Goal: Transaction & Acquisition: Purchase product/service

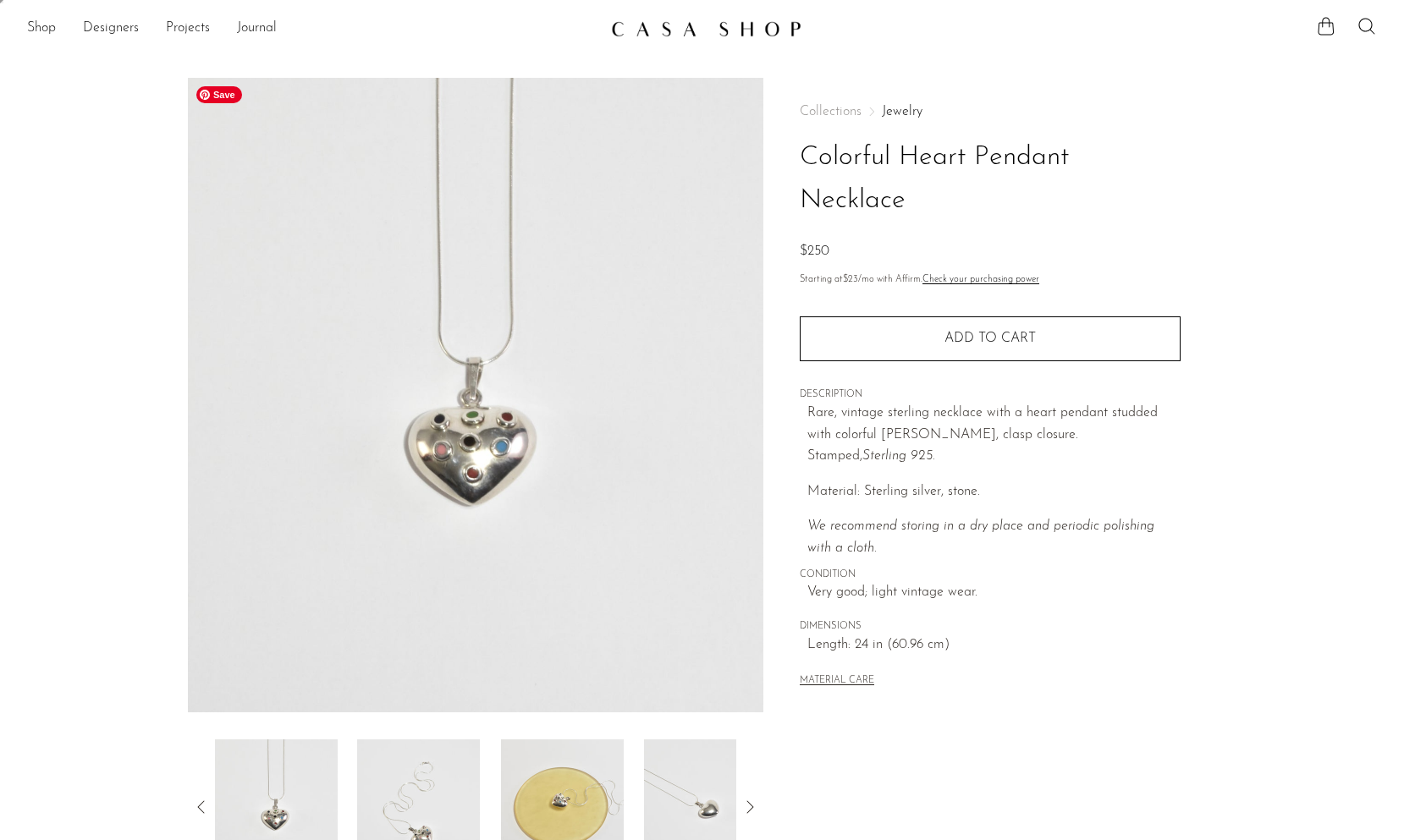
scroll to position [28, 0]
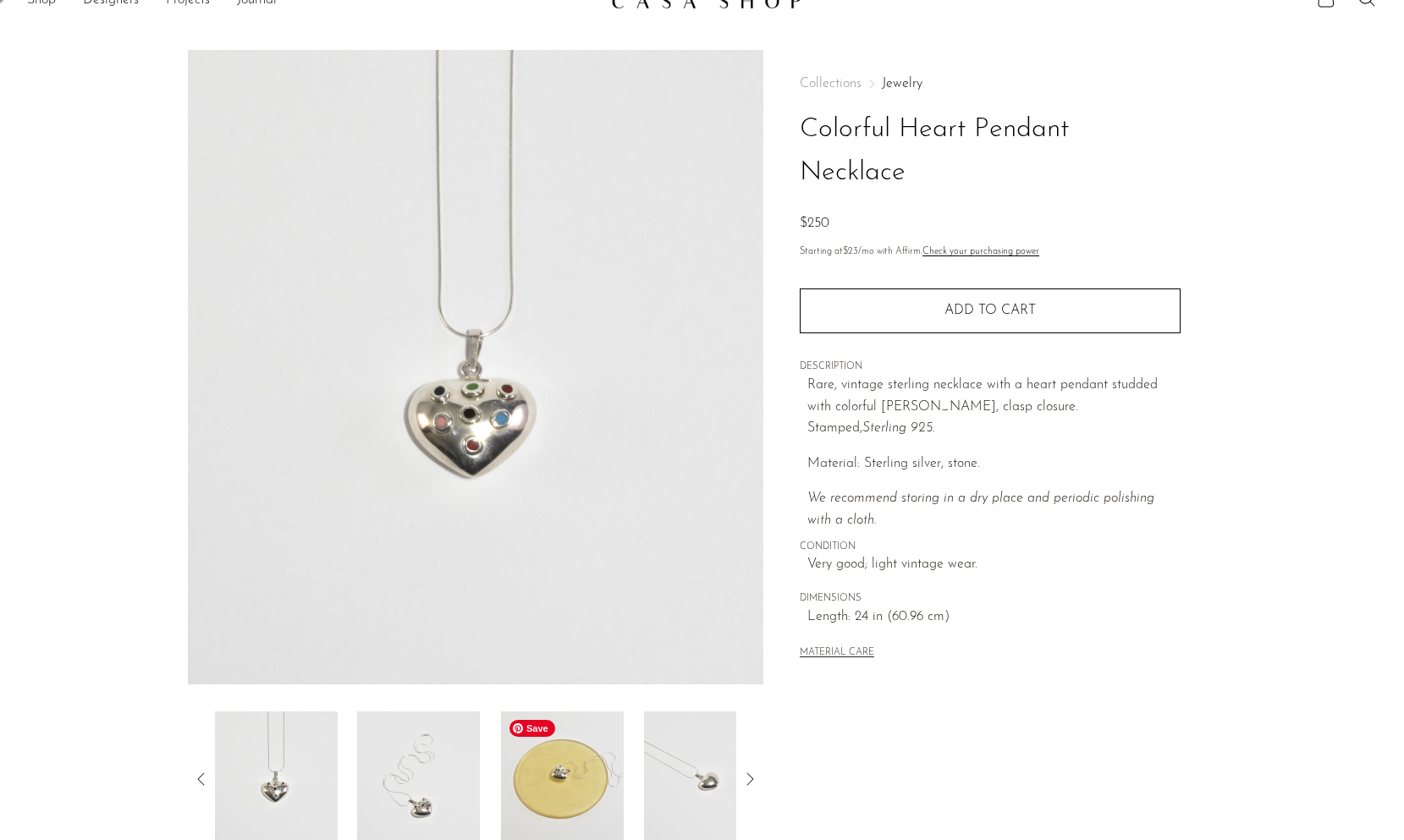
click at [524, 747] on img at bounding box center [562, 779] width 123 height 135
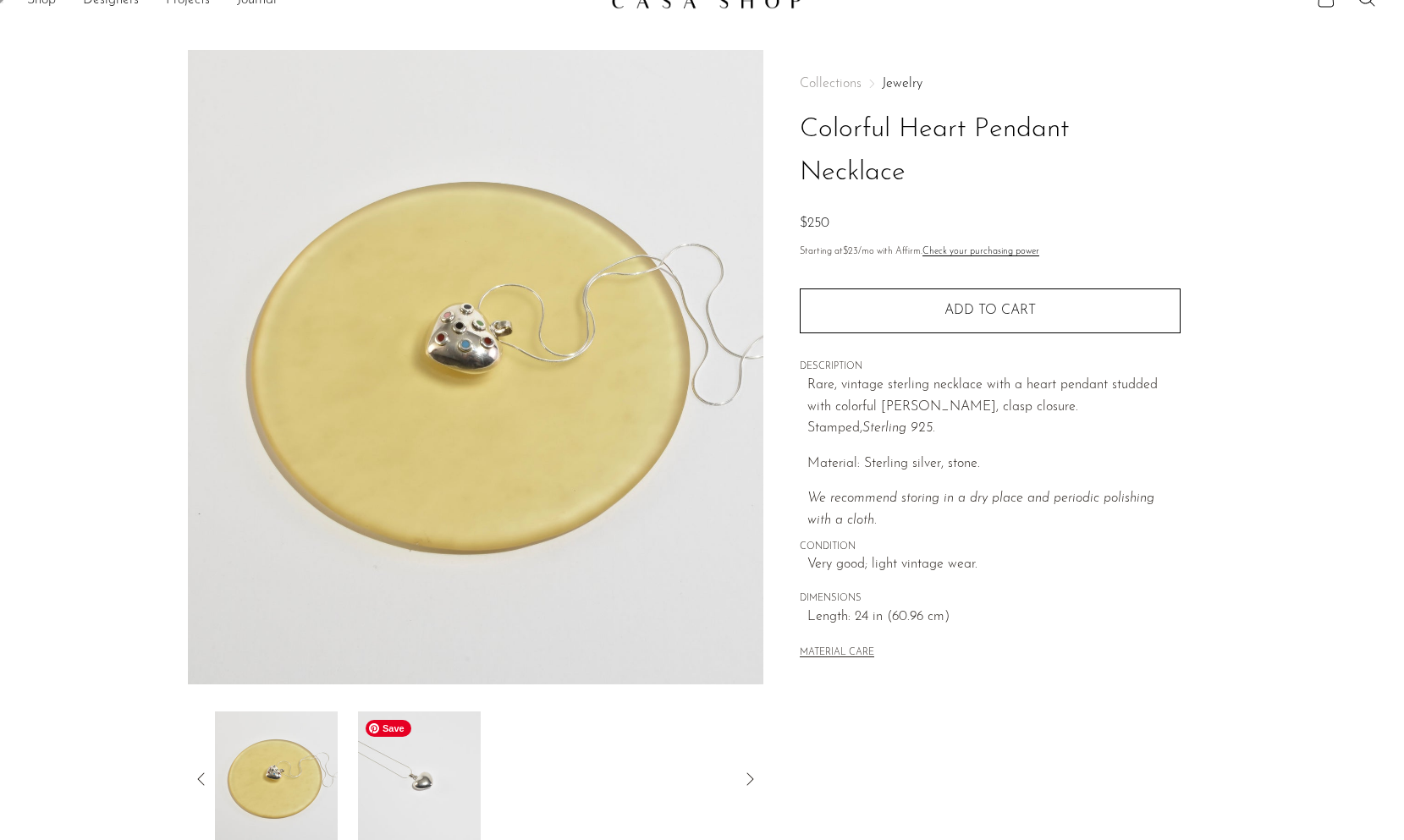
click at [439, 767] on img at bounding box center [418, 779] width 123 height 135
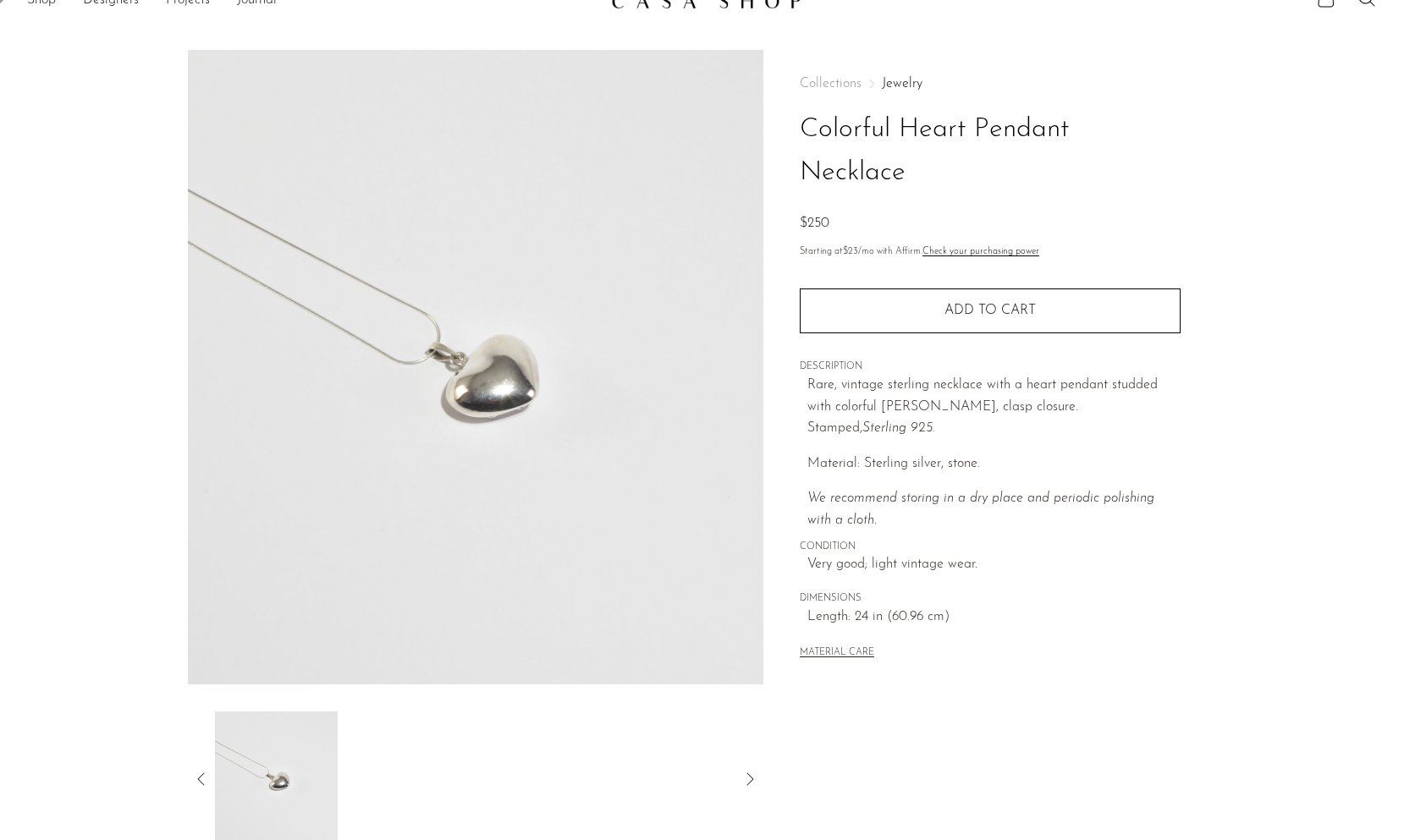
click at [204, 774] on icon at bounding box center [201, 779] width 20 height 20
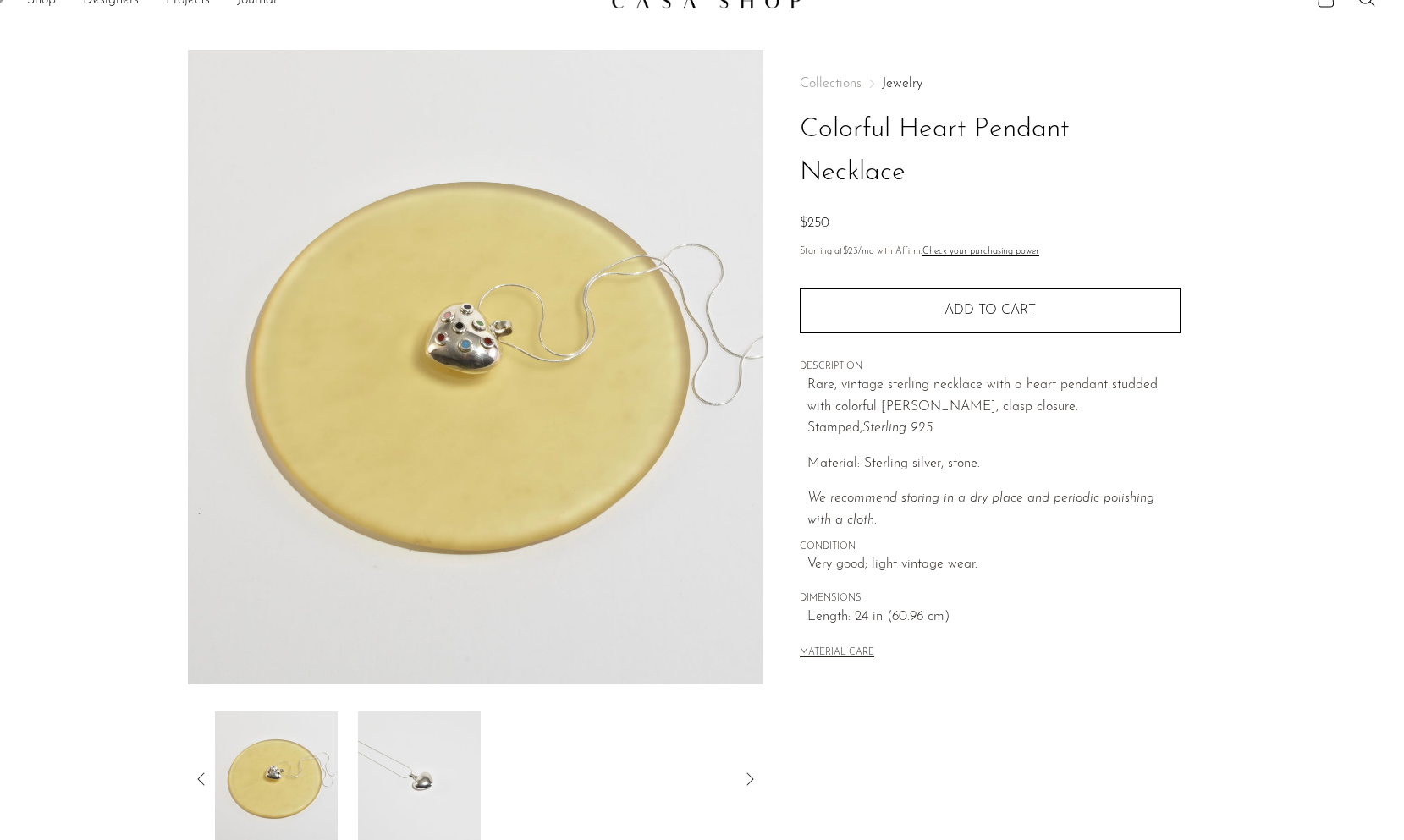
click at [204, 774] on icon at bounding box center [201, 779] width 20 height 20
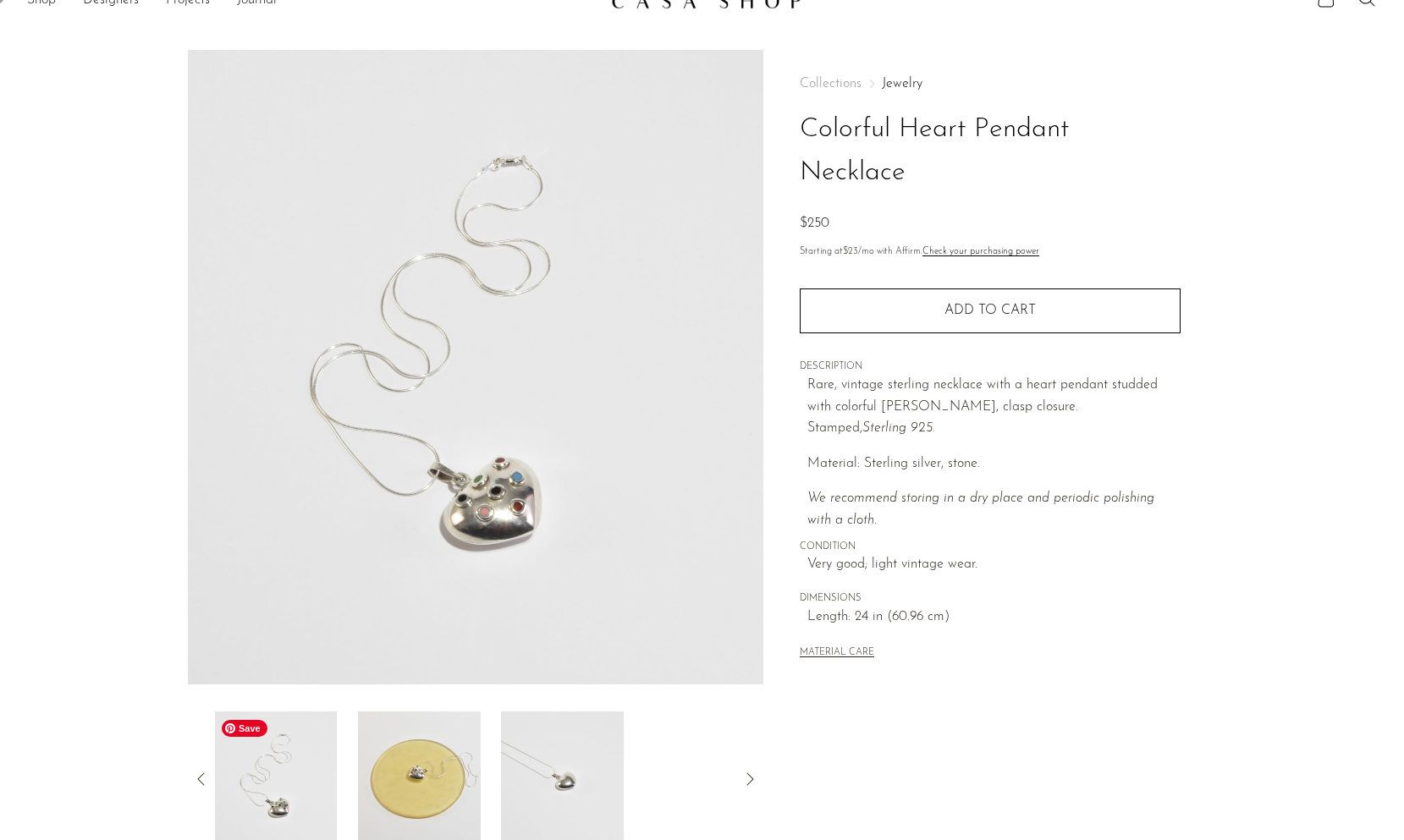
click at [272, 774] on img at bounding box center [275, 779] width 123 height 135
click at [397, 769] on img at bounding box center [419, 779] width 123 height 135
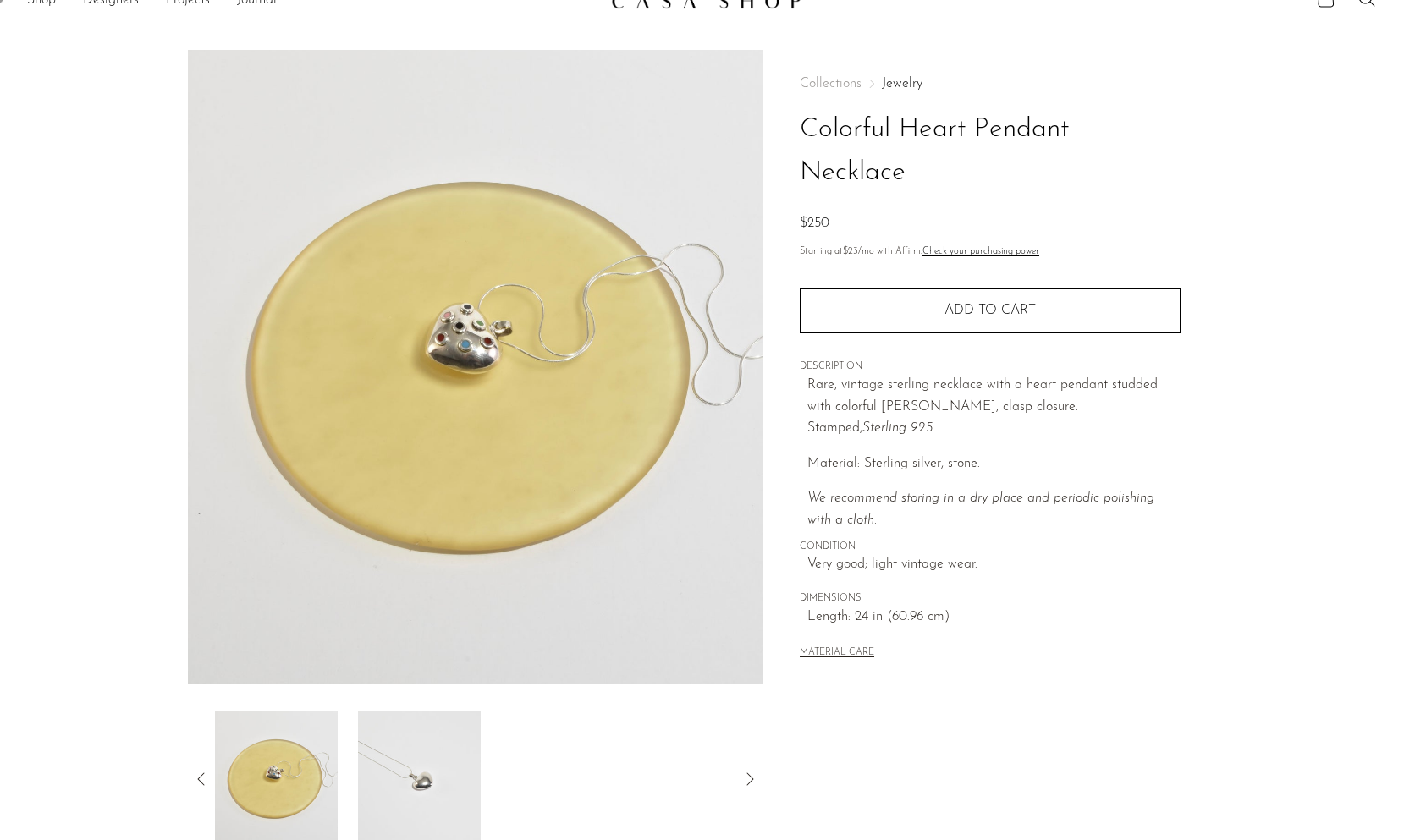
click at [986, 554] on span "Very good; light vintage wear." at bounding box center [994, 565] width 373 height 22
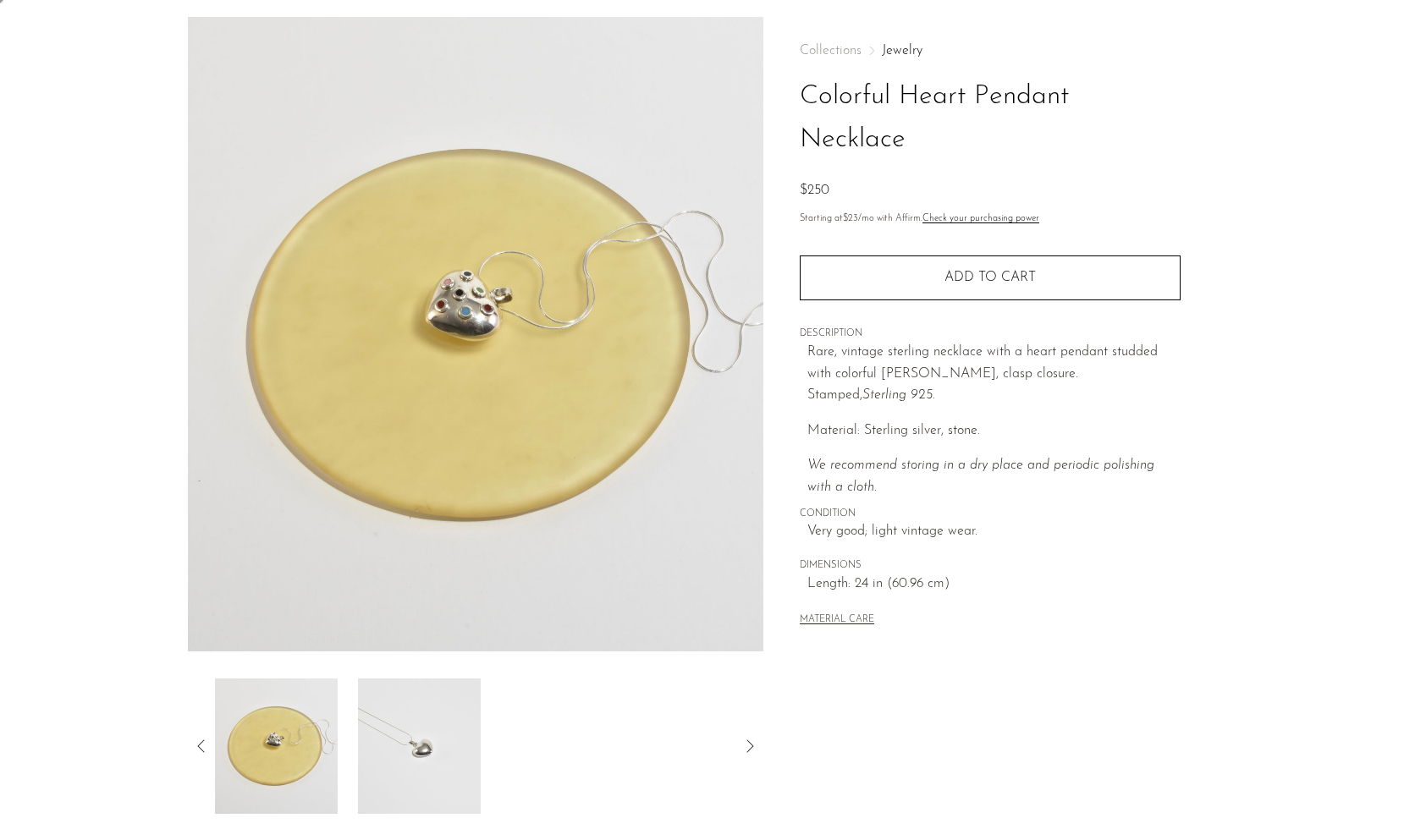
scroll to position [61, 0]
click at [756, 750] on icon at bounding box center [749, 746] width 20 height 20
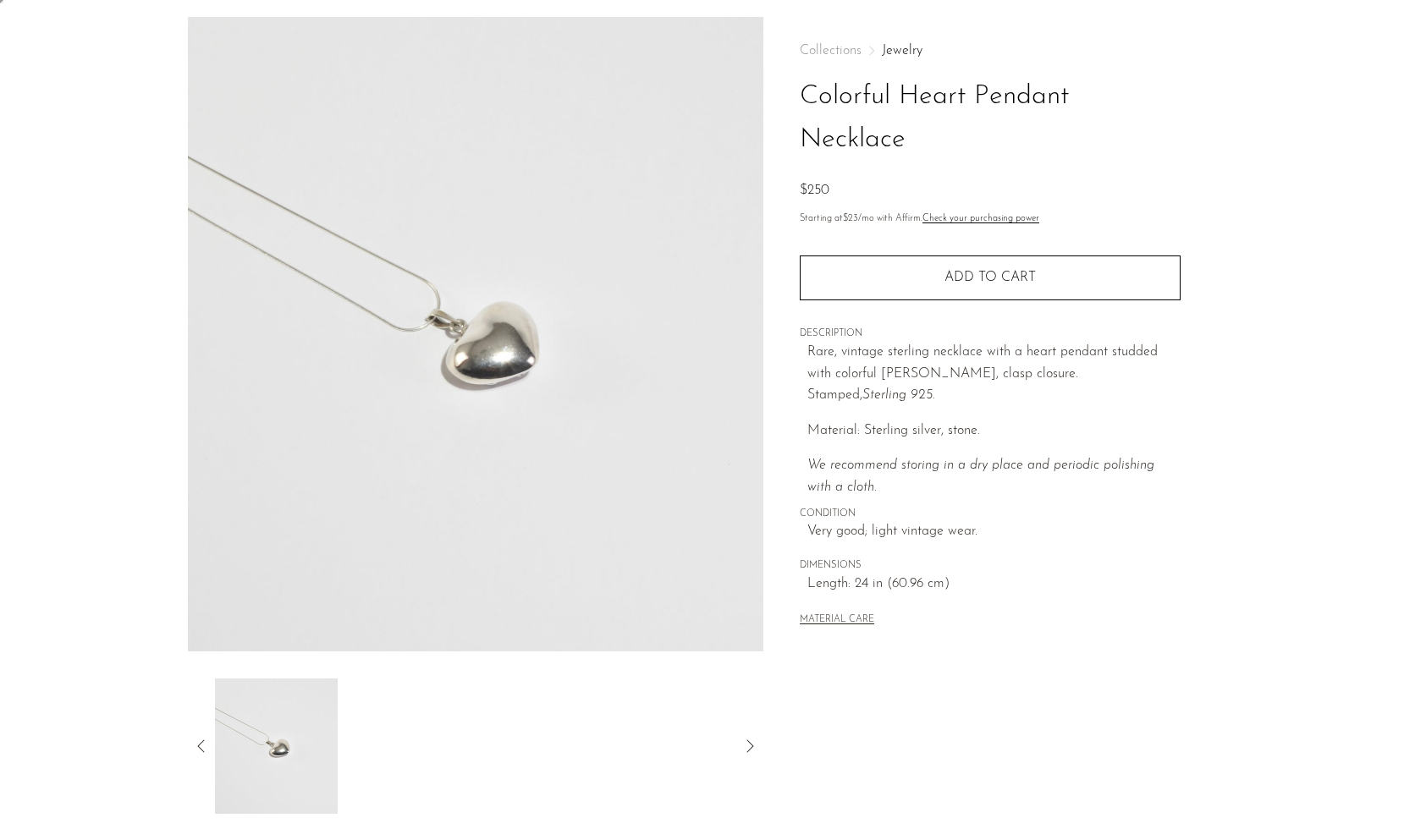
click at [756, 750] on icon at bounding box center [749, 746] width 20 height 20
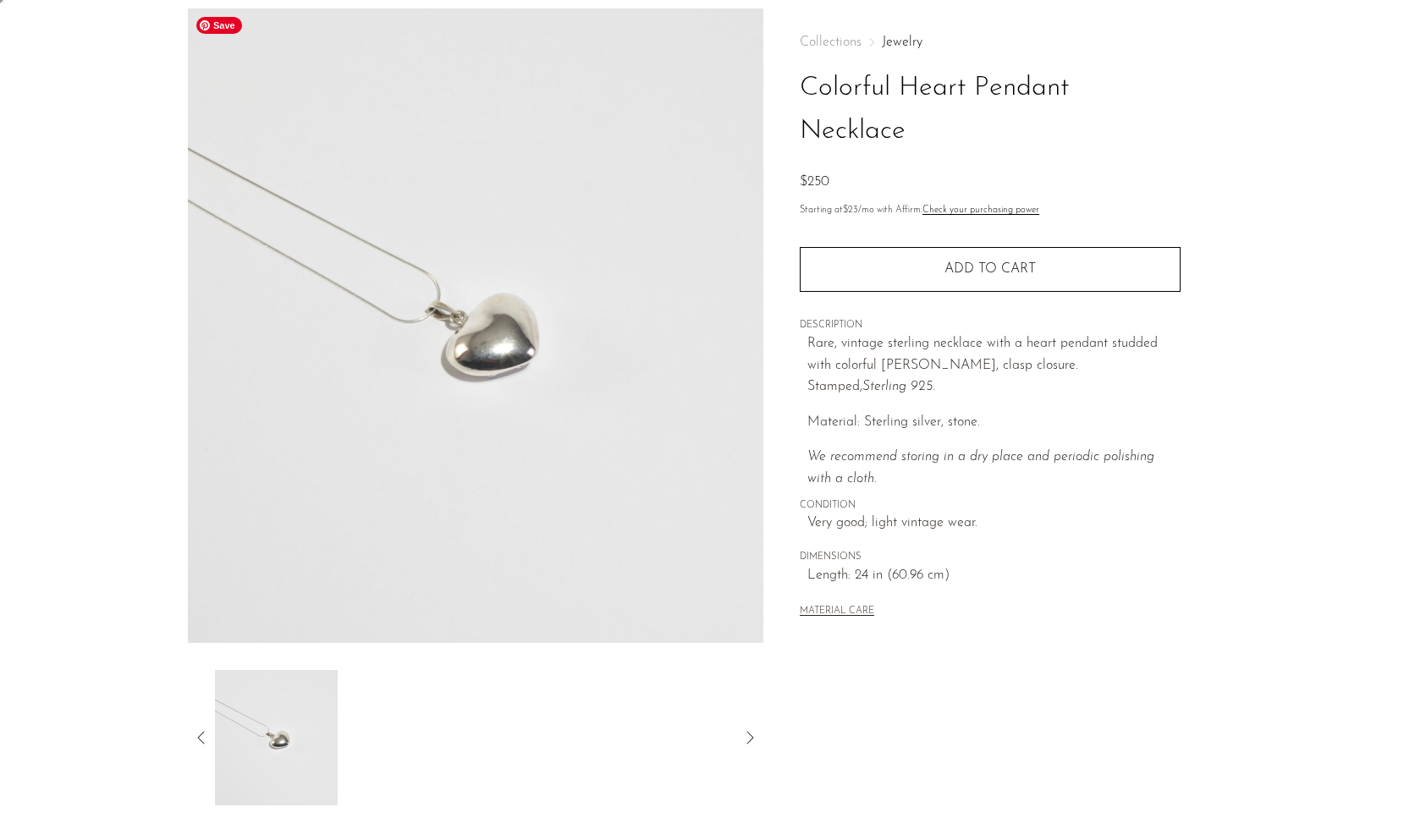
scroll to position [93, 0]
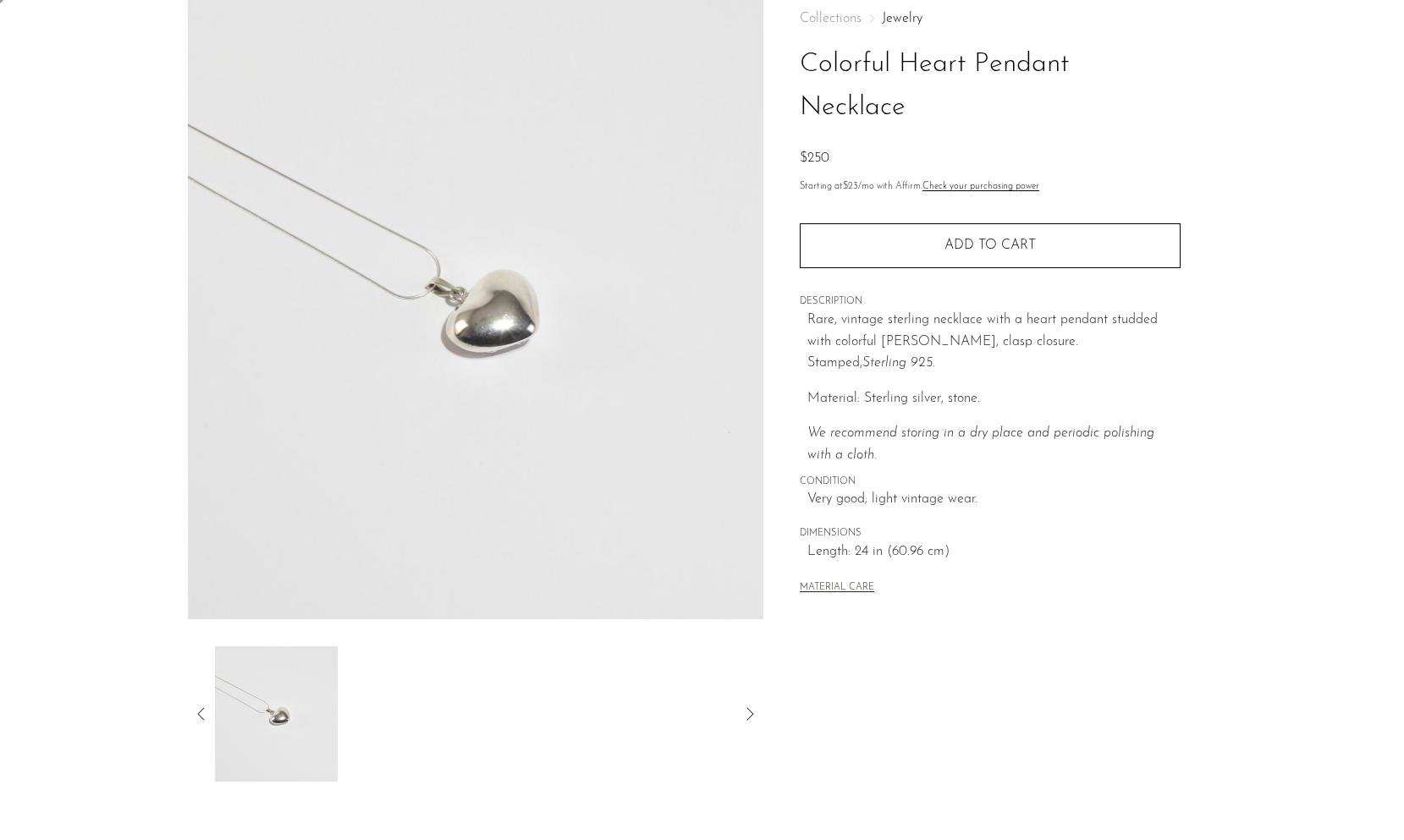
click at [206, 718] on icon at bounding box center [201, 714] width 20 height 20
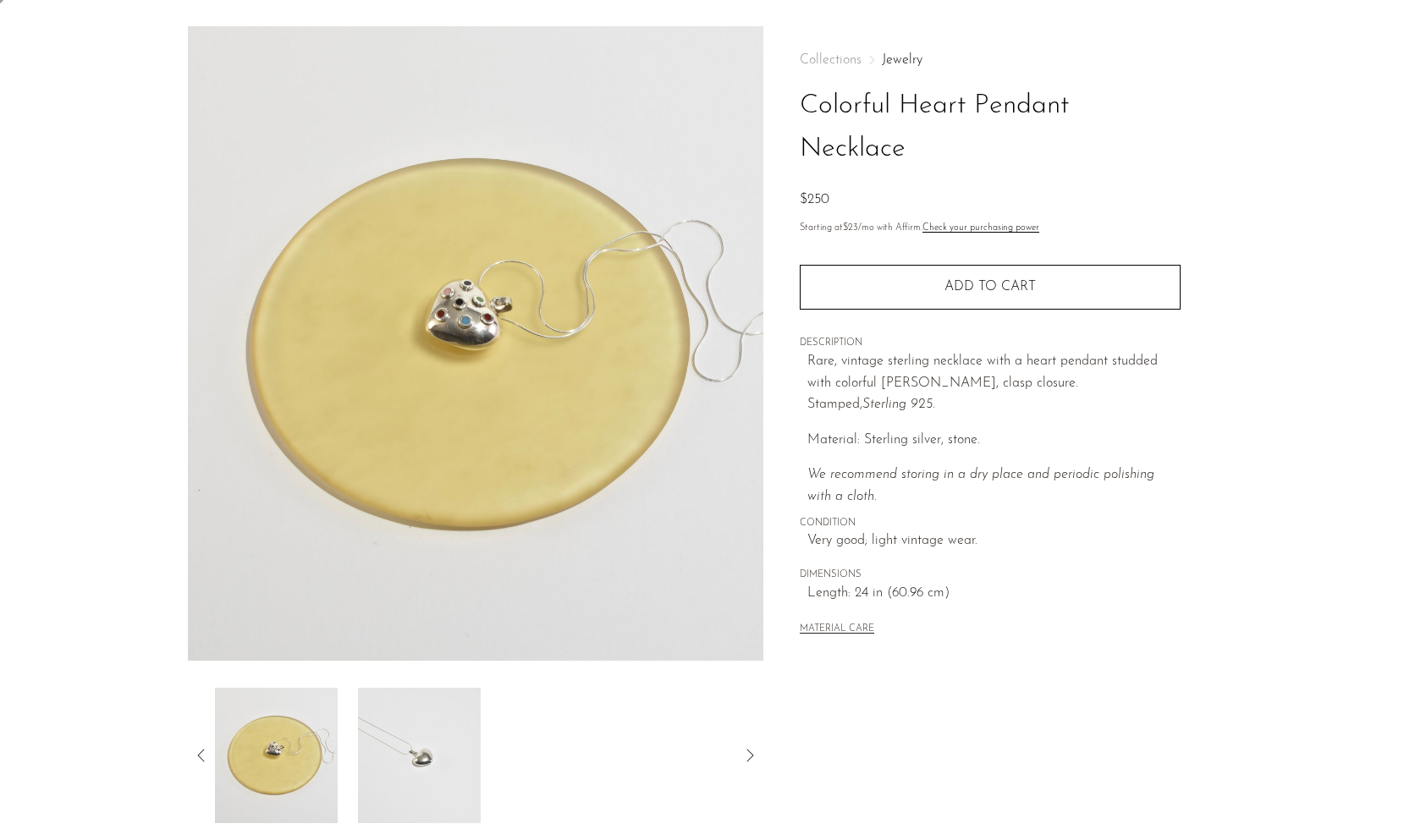
scroll to position [0, 0]
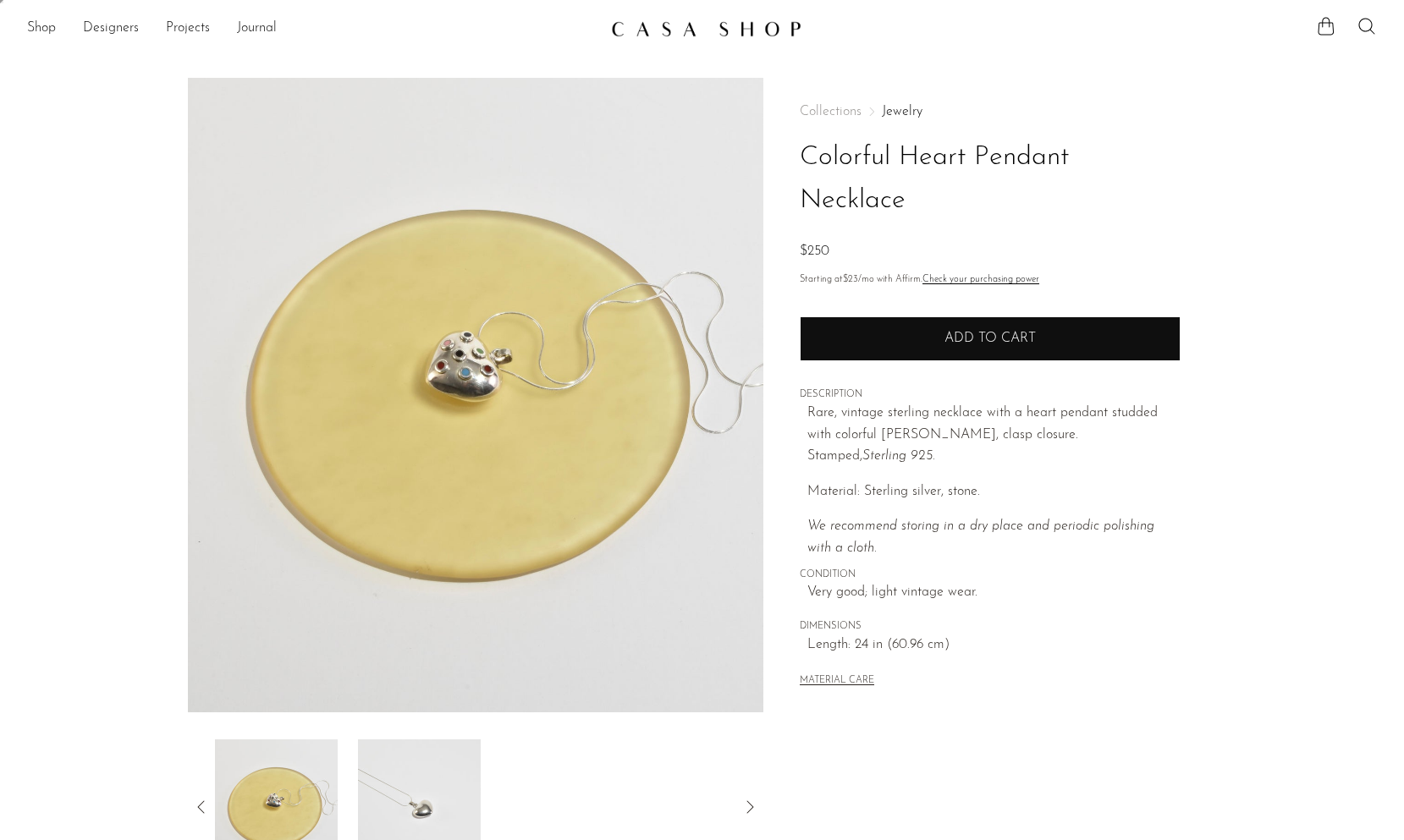
click at [910, 358] on button "Add to cart" at bounding box center [989, 338] width 381 height 44
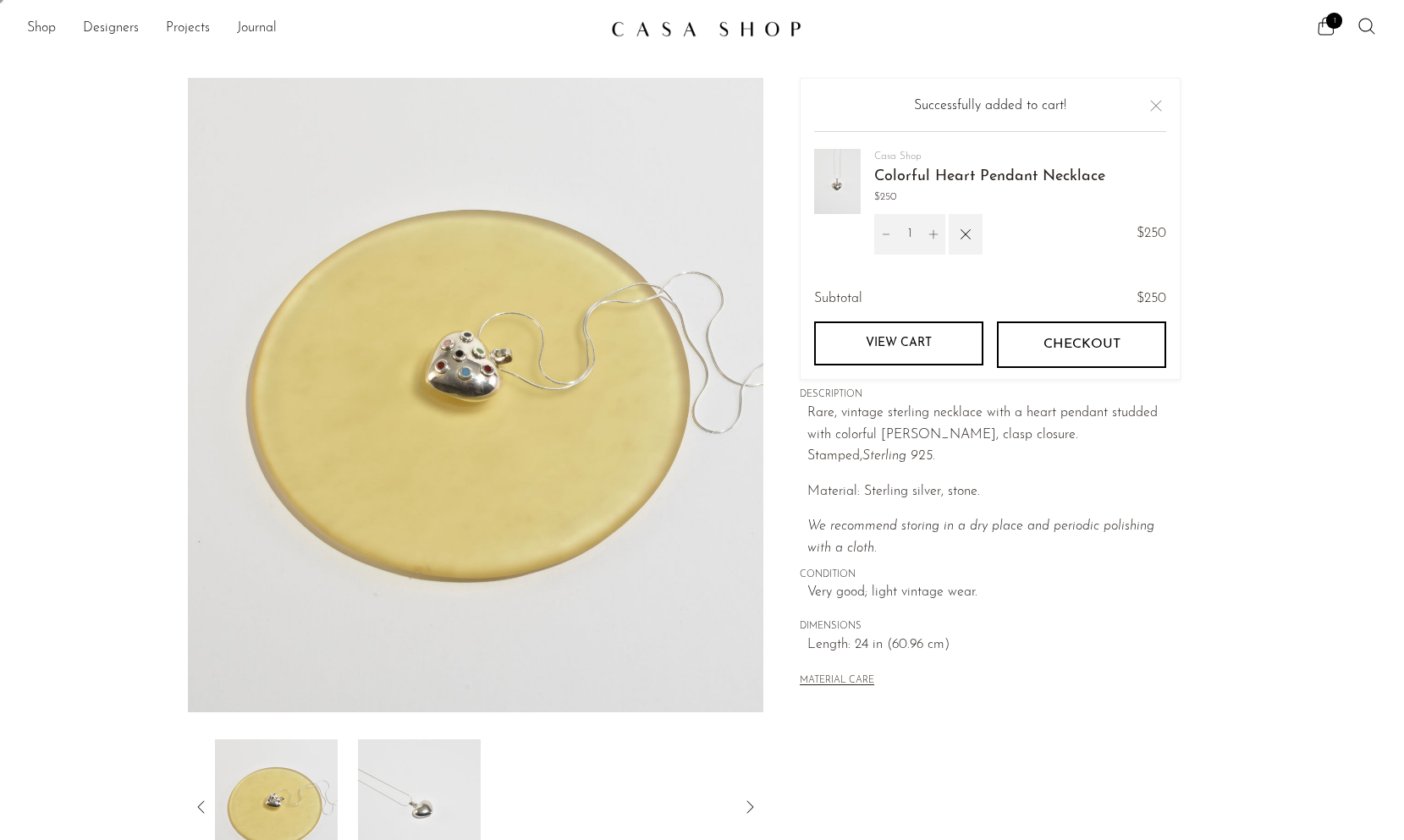
click at [1099, 334] on button "Checkout" at bounding box center [1081, 345] width 169 height 45
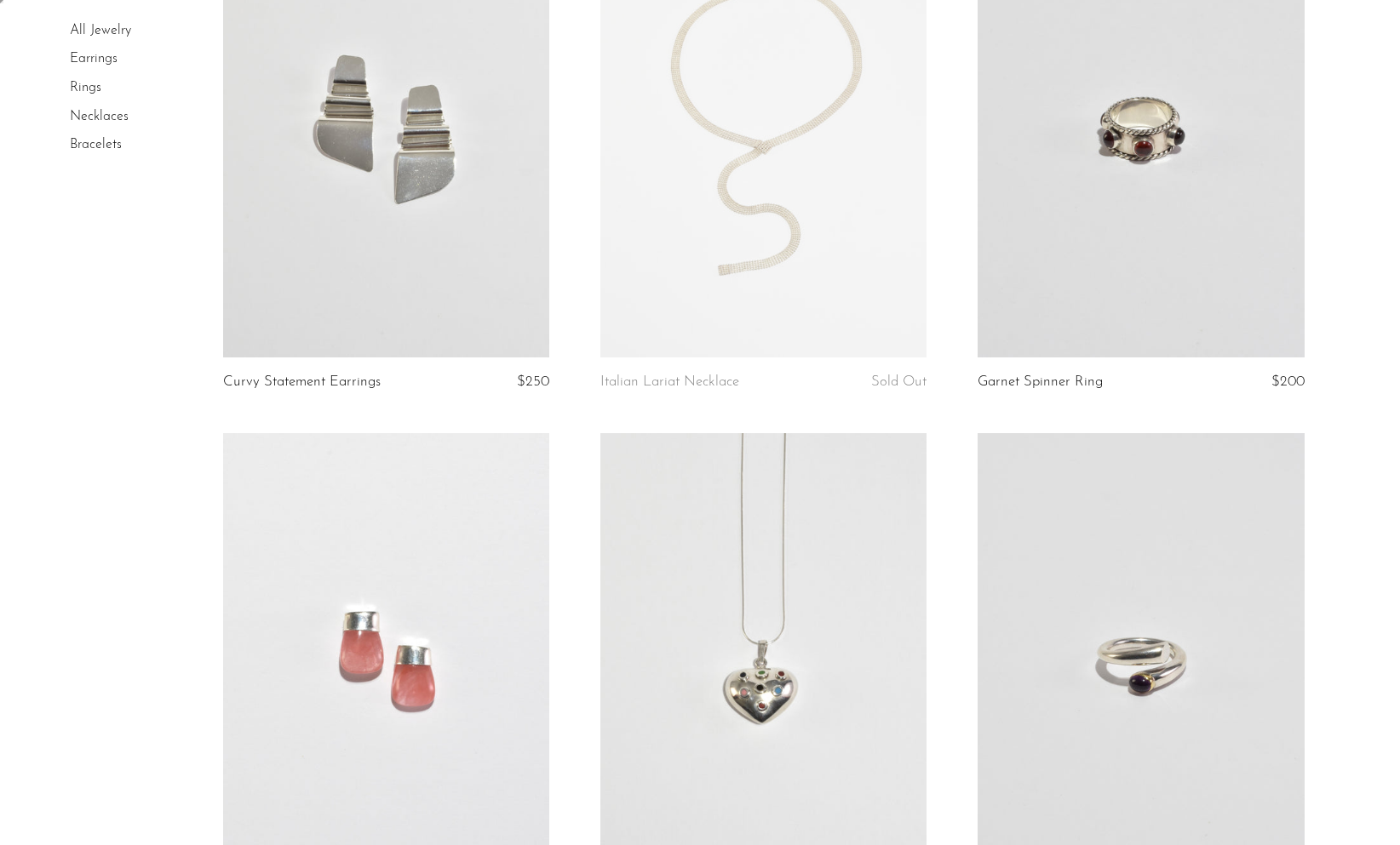
scroll to position [3978, 0]
click at [99, 108] on li "Necklaces" at bounding box center [134, 118] width 128 height 29
click at [98, 116] on link "Necklaces" at bounding box center [99, 116] width 59 height 14
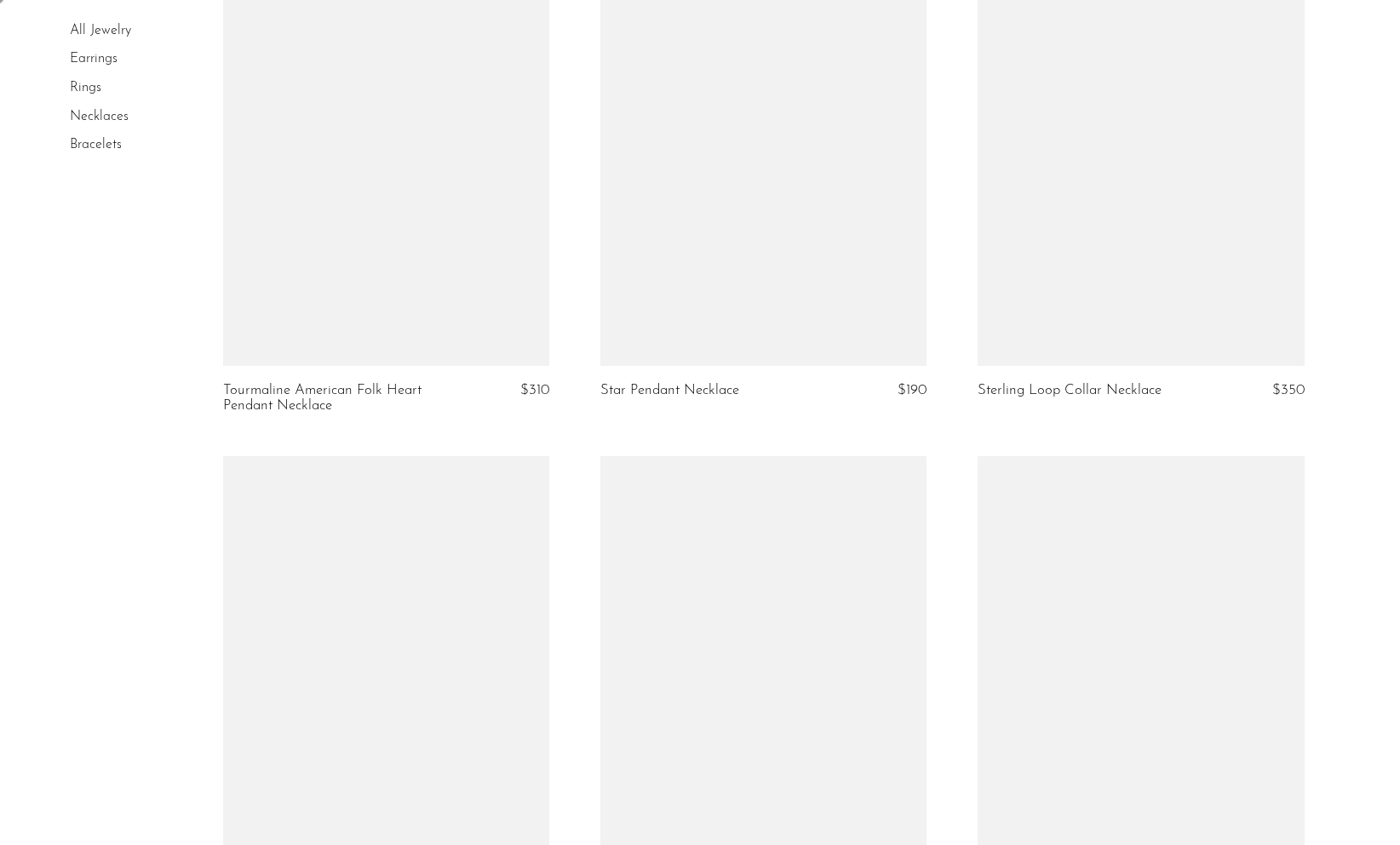
scroll to position [4518, 0]
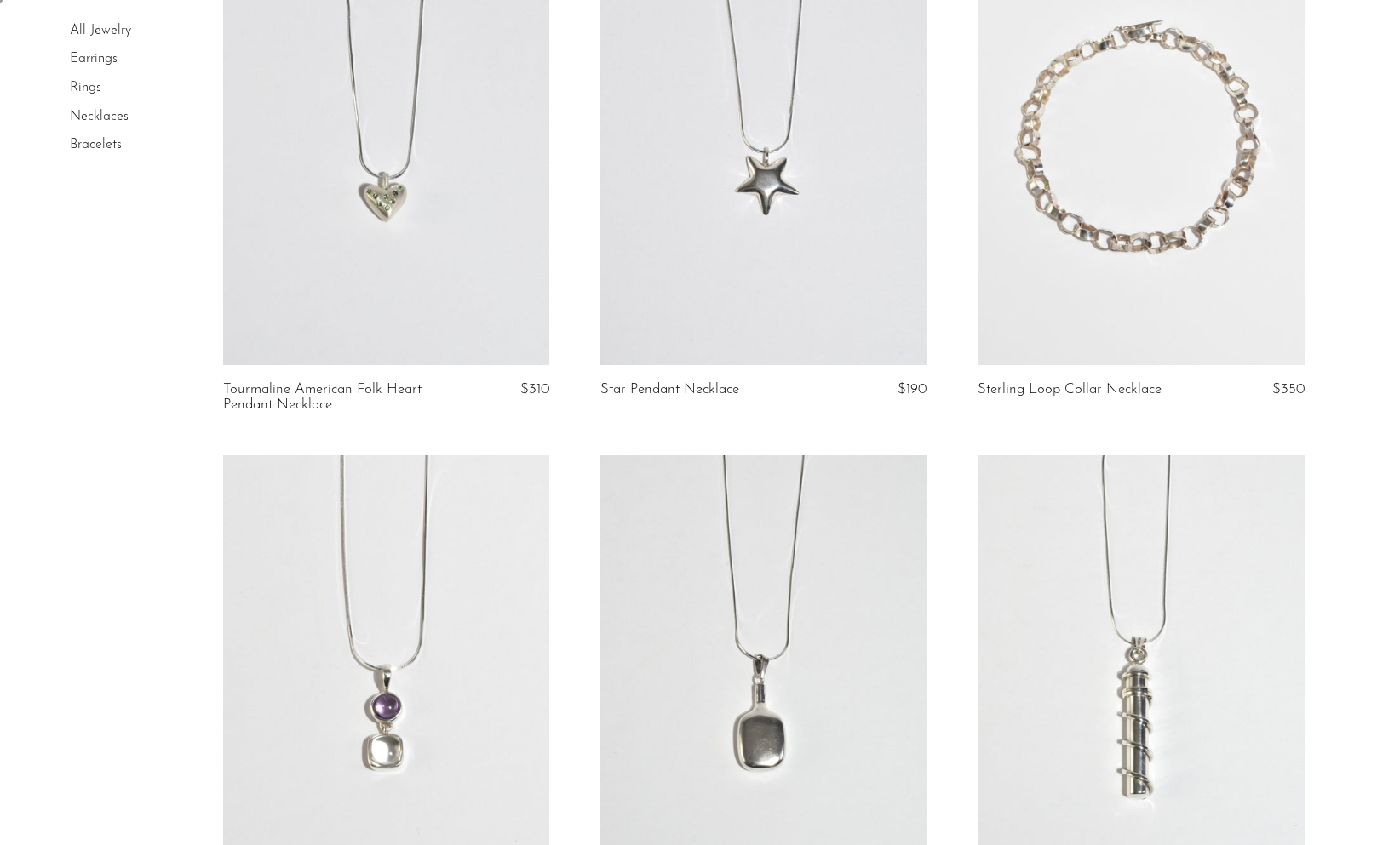
click at [464, 293] on link at bounding box center [386, 136] width 326 height 456
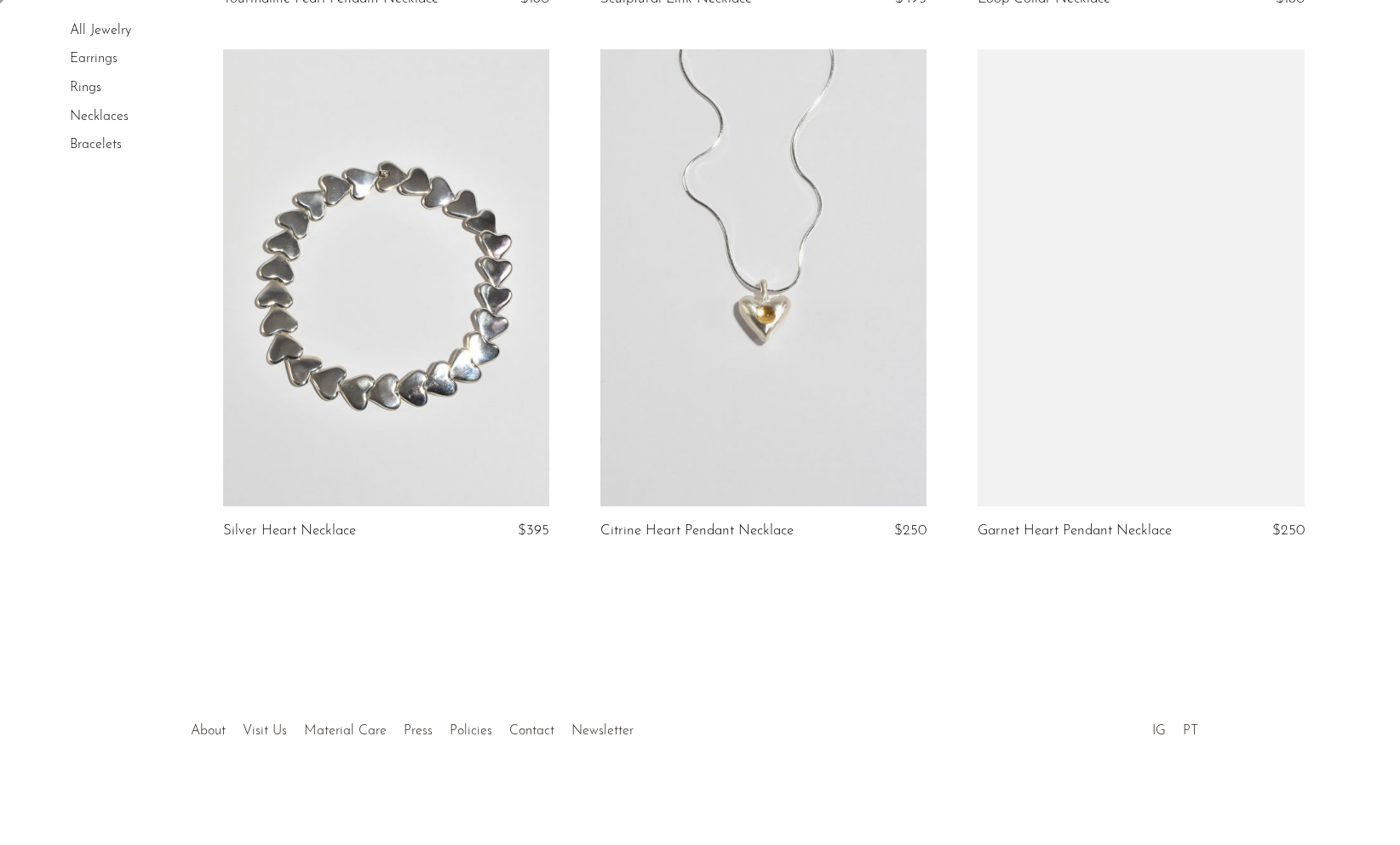
scroll to position [6003, 0]
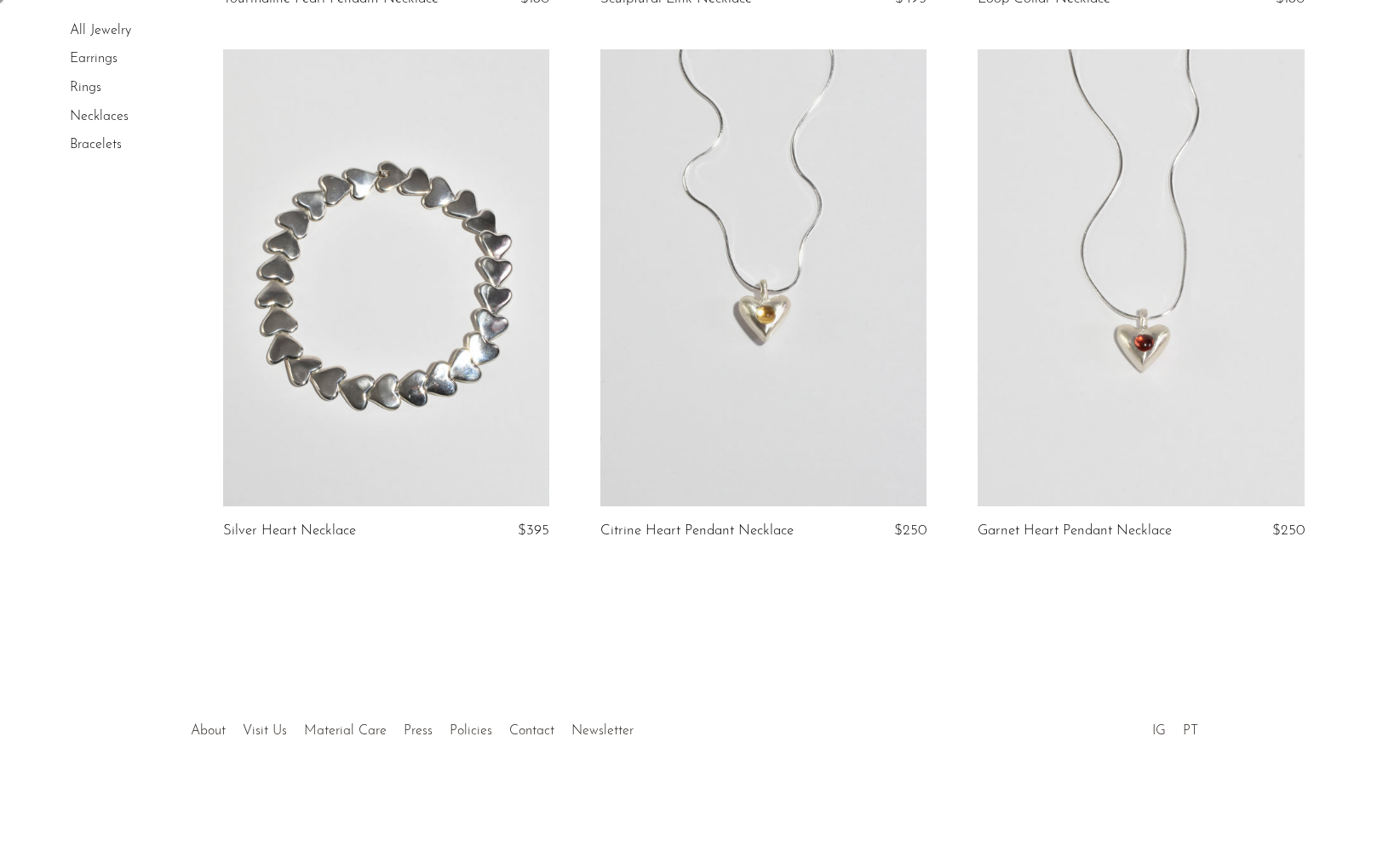
click at [356, 299] on link at bounding box center [386, 277] width 326 height 456
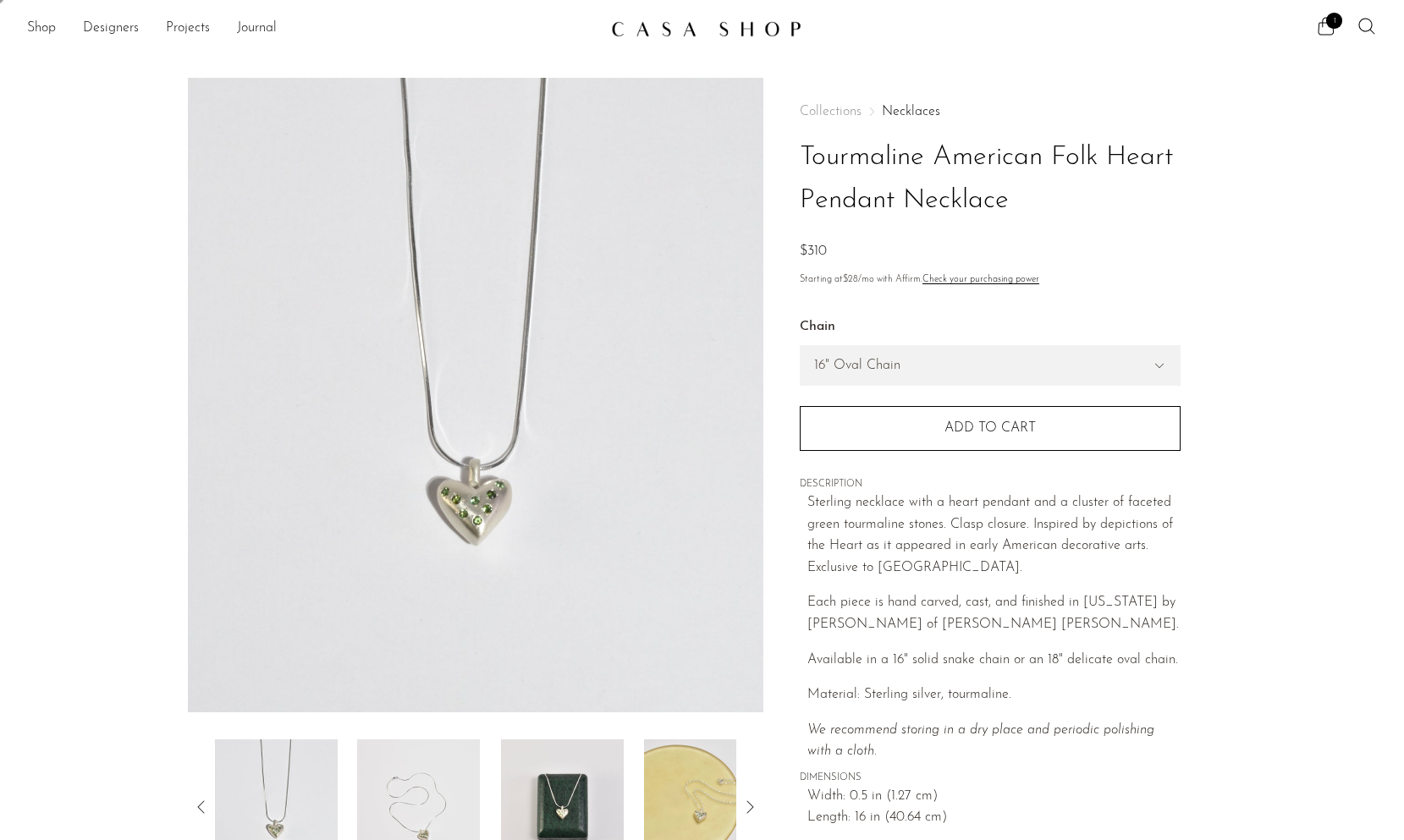
scroll to position [4, 0]
click at [567, 805] on img at bounding box center [562, 804] width 123 height 135
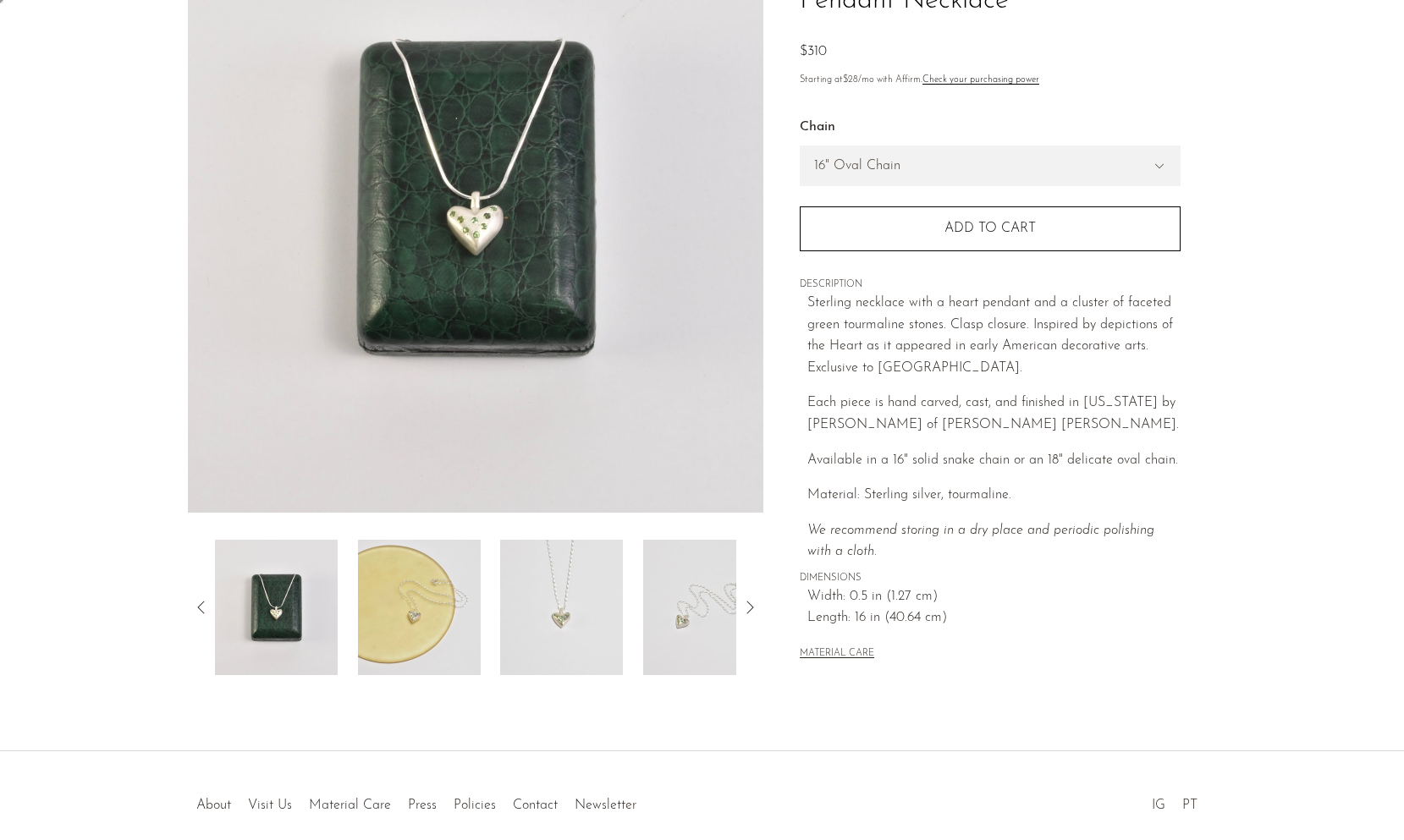
scroll to position [200, 0]
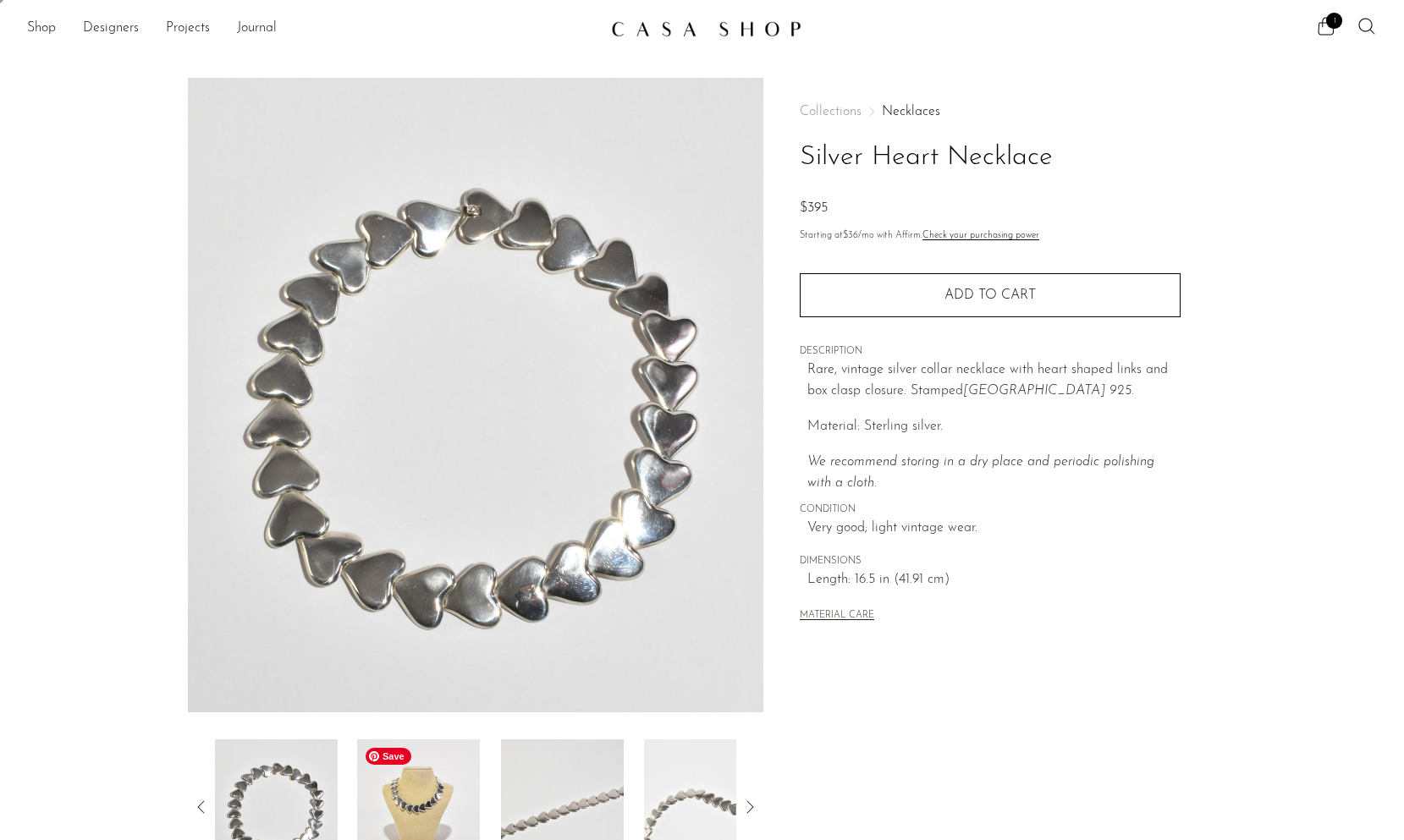
click at [409, 789] on img at bounding box center [418, 806] width 123 height 135
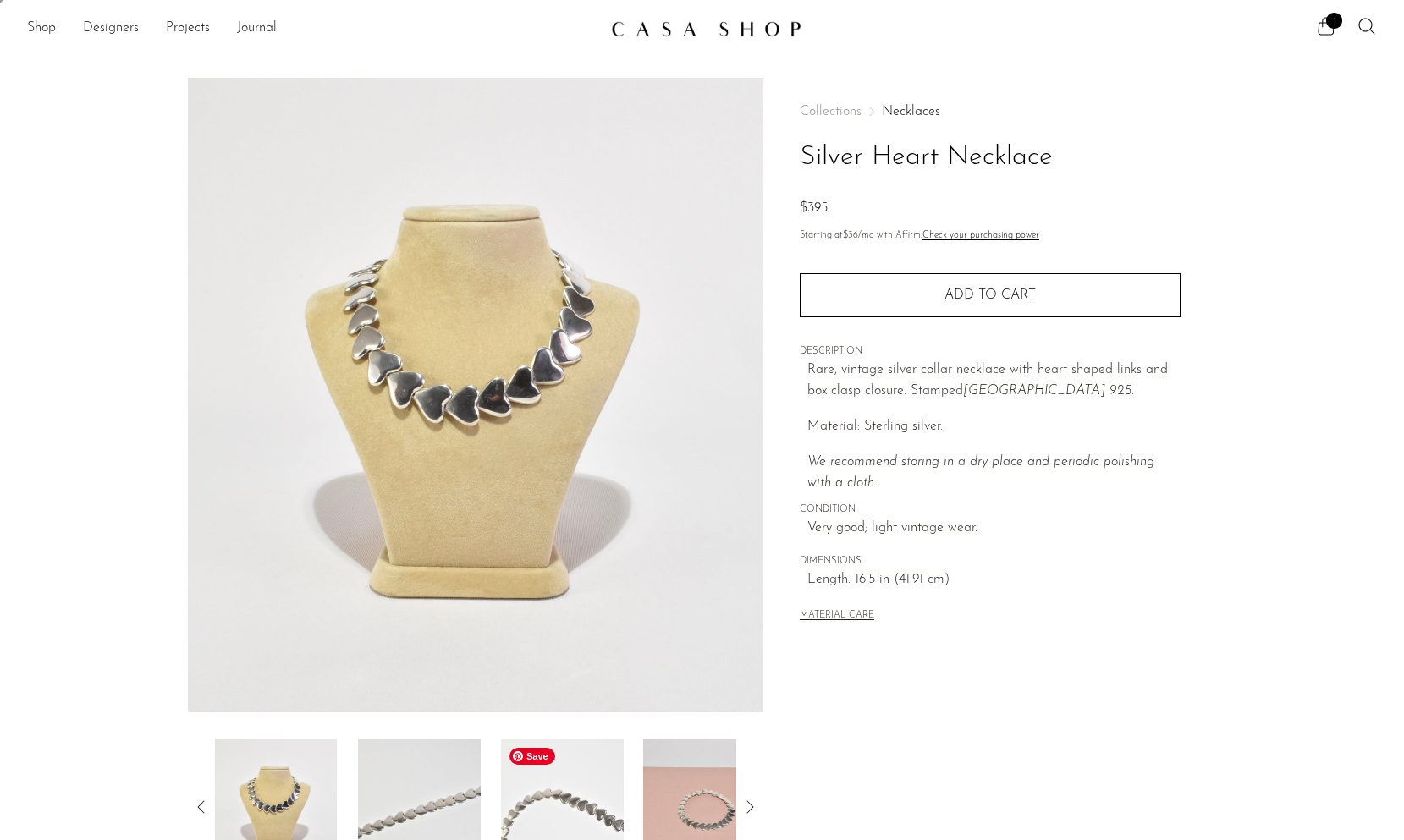
click at [541, 809] on img at bounding box center [562, 806] width 123 height 135
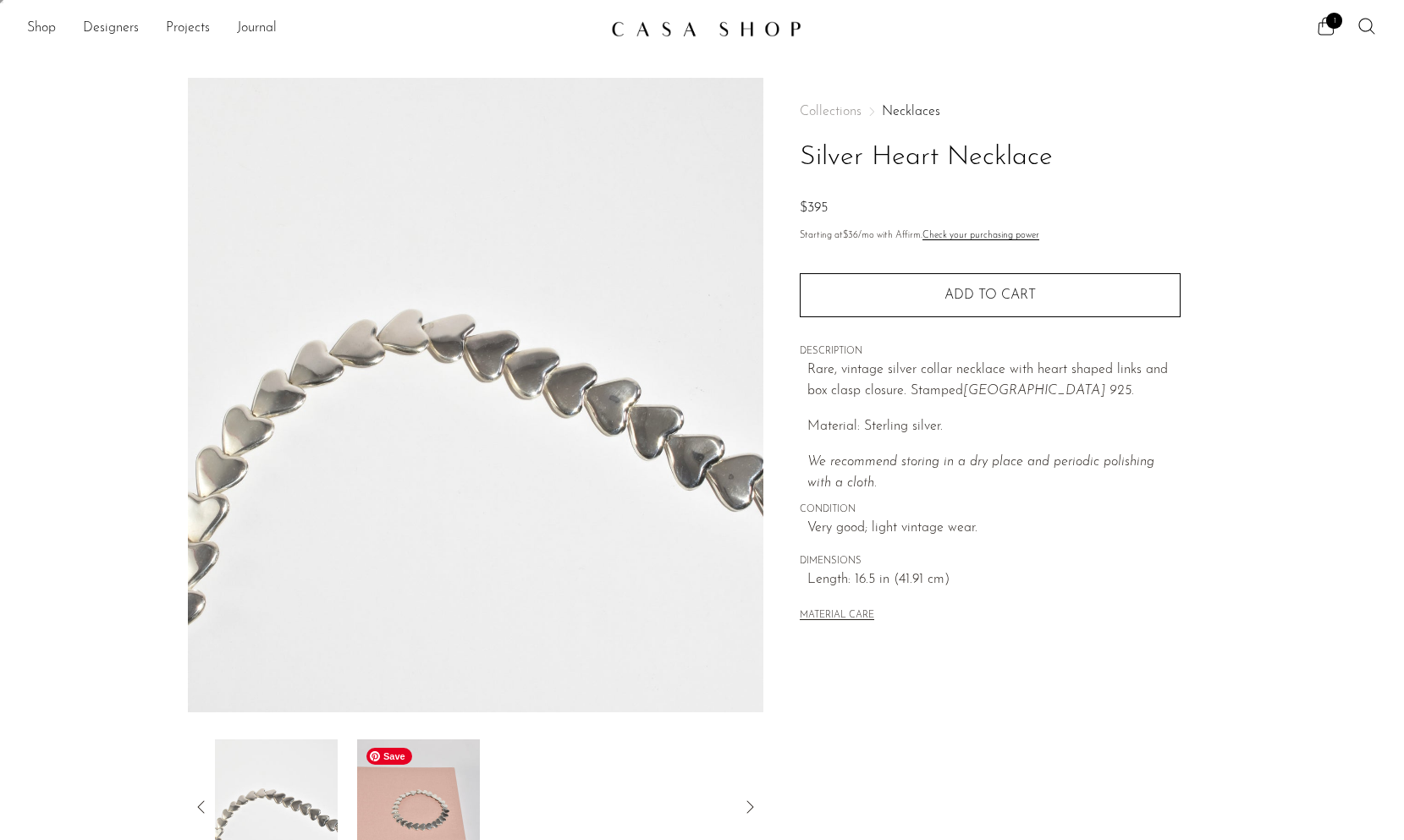
click at [458, 788] on img at bounding box center [418, 806] width 123 height 135
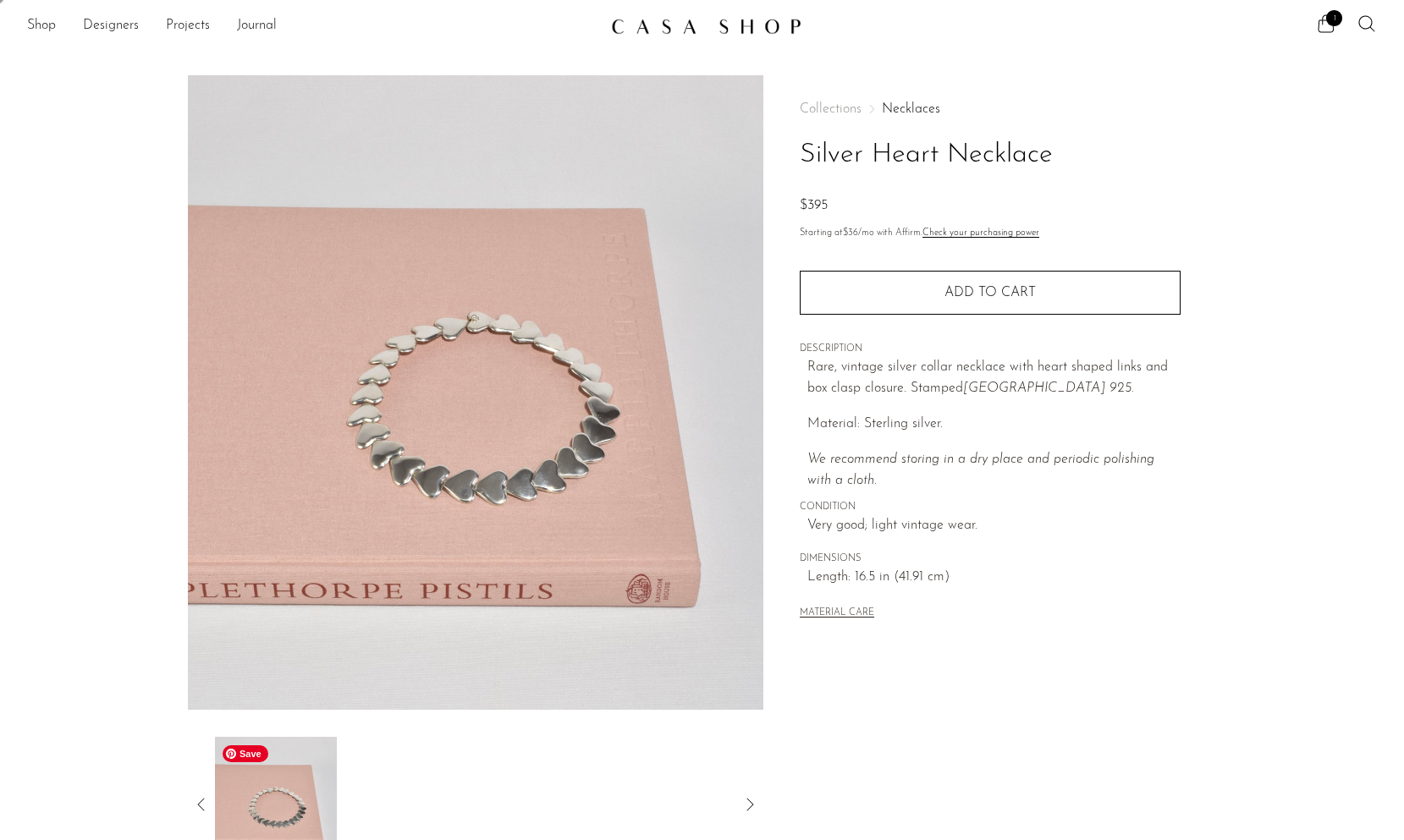
scroll to position [4, 0]
click at [192, 804] on icon at bounding box center [201, 804] width 20 height 20
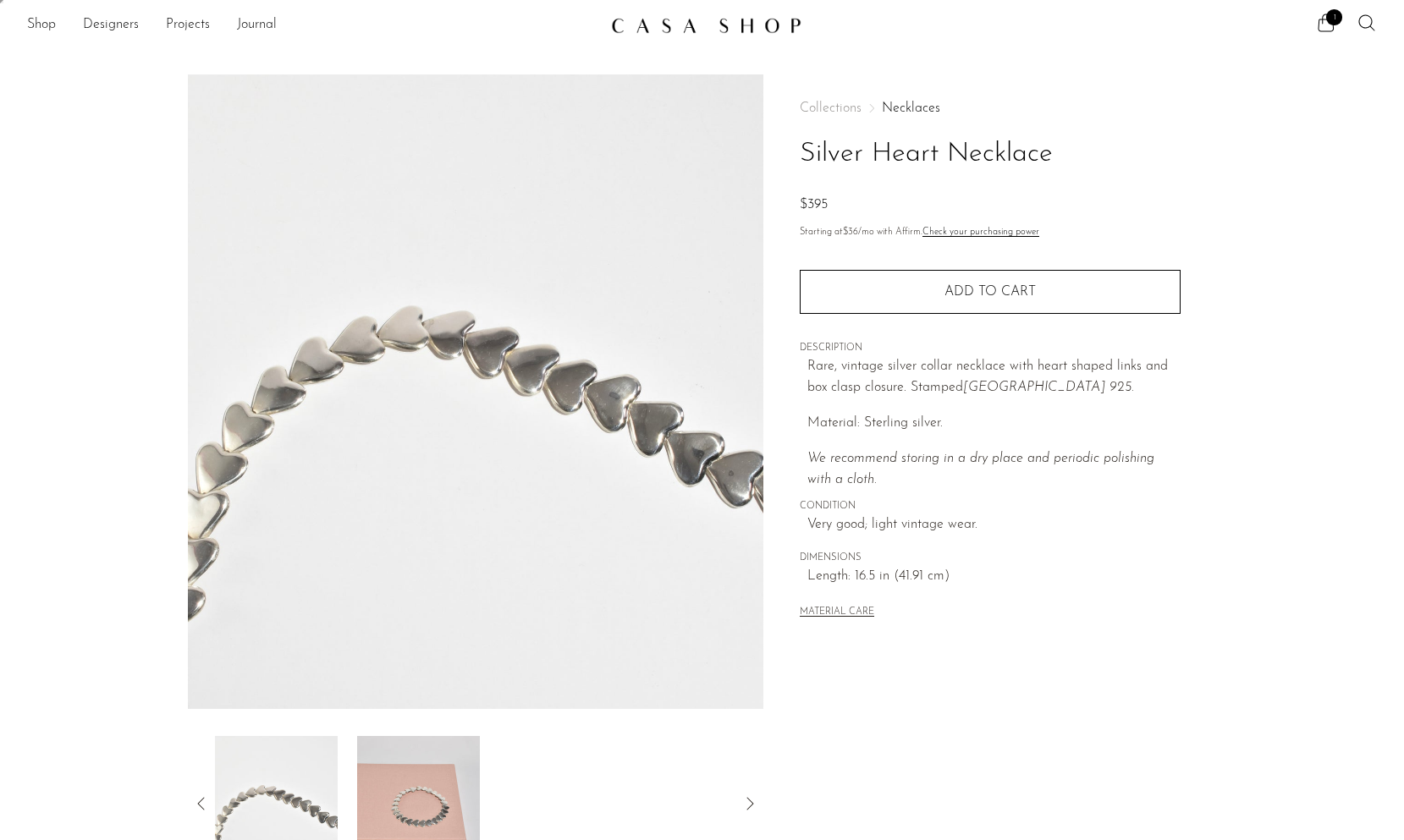
click at [192, 804] on icon at bounding box center [201, 804] width 20 height 20
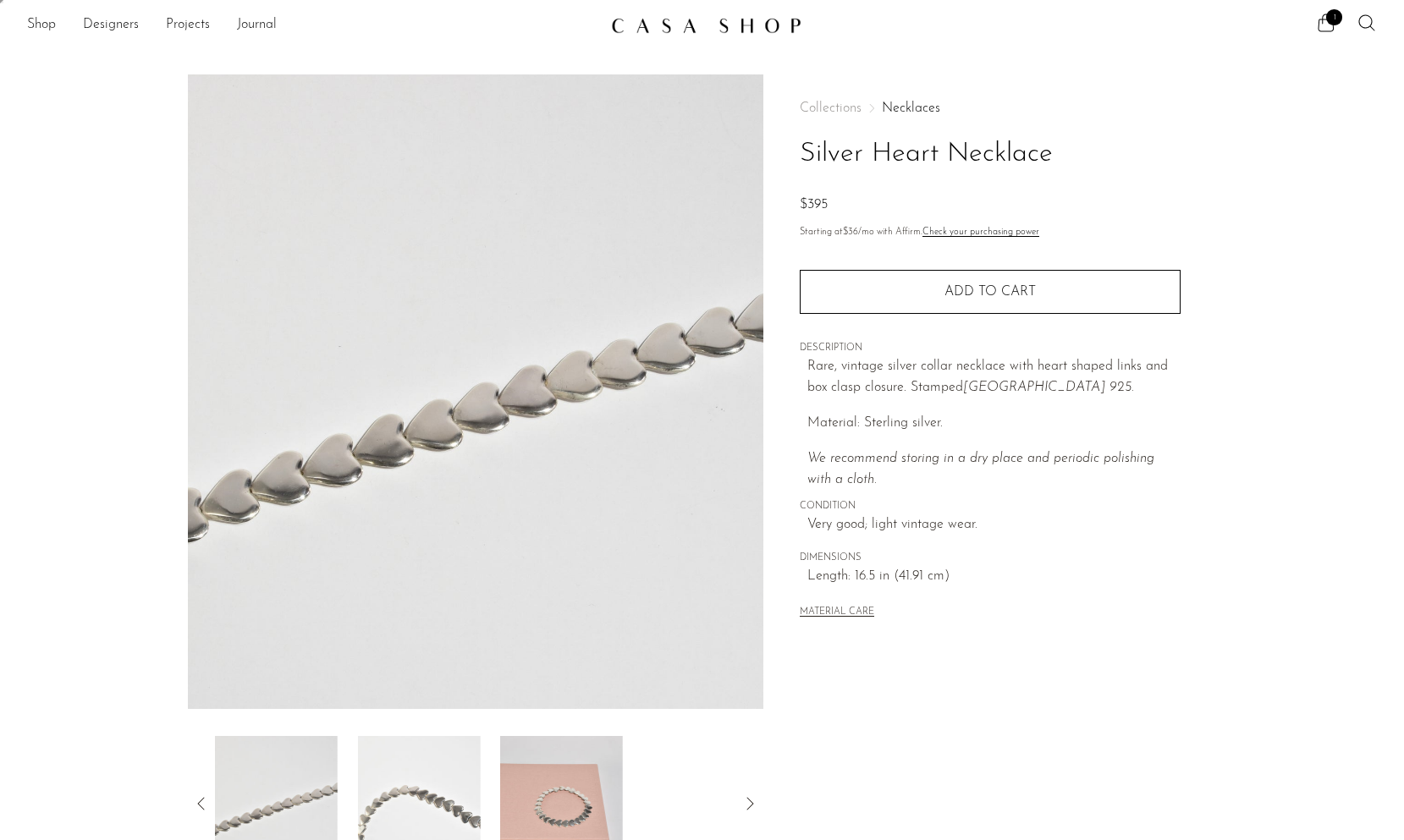
click at [192, 804] on icon at bounding box center [201, 804] width 20 height 20
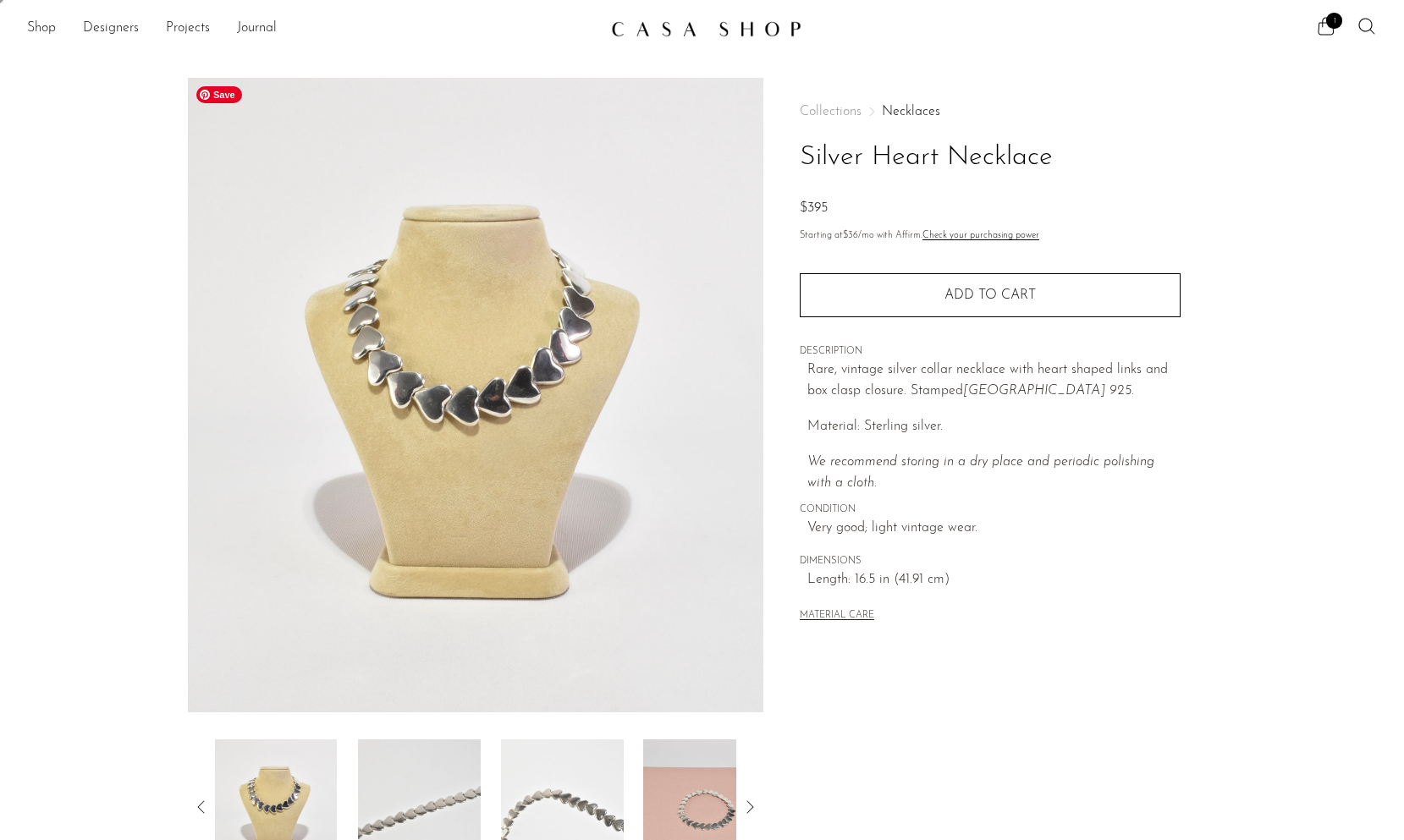
scroll to position [0, 0]
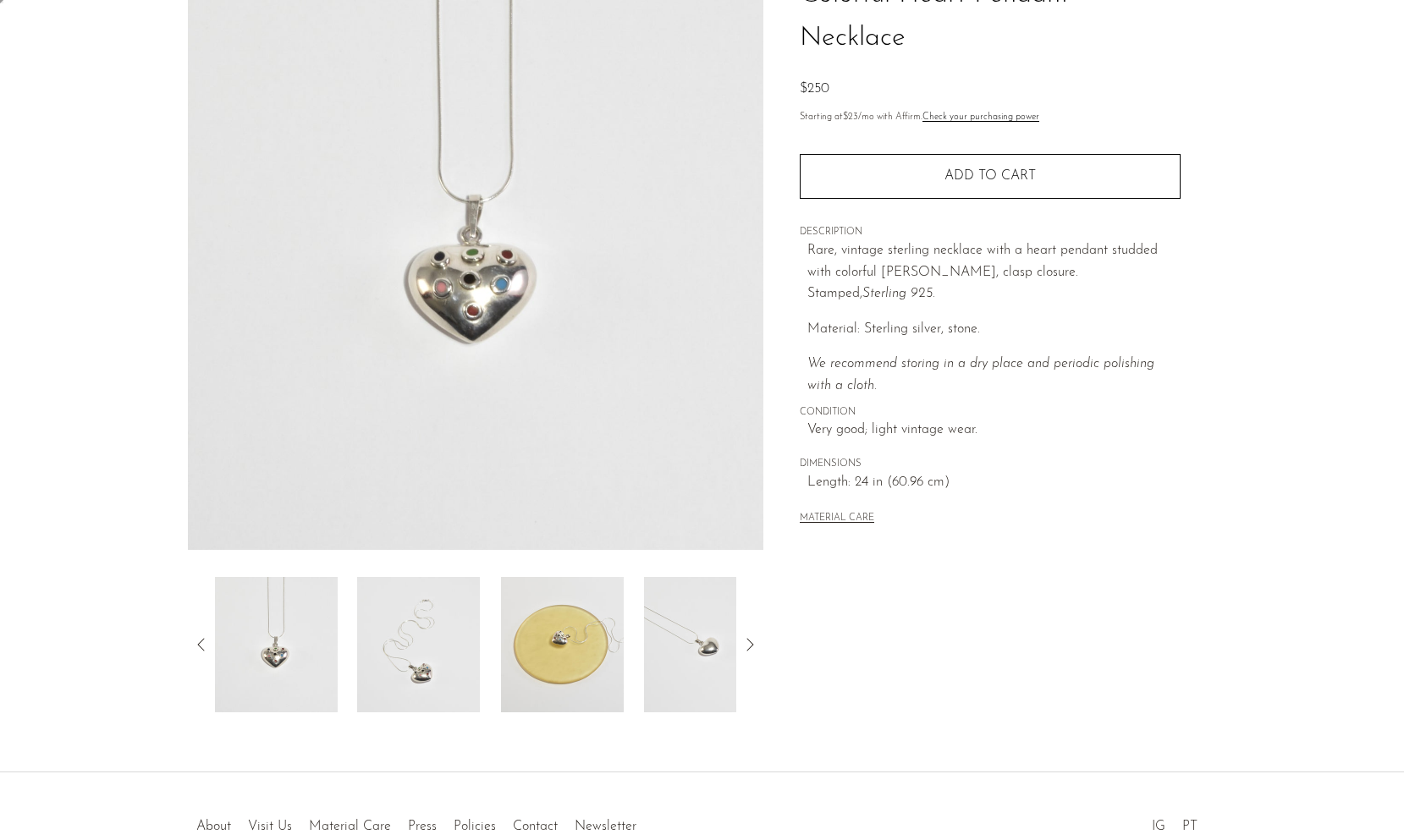
scroll to position [168, 0]
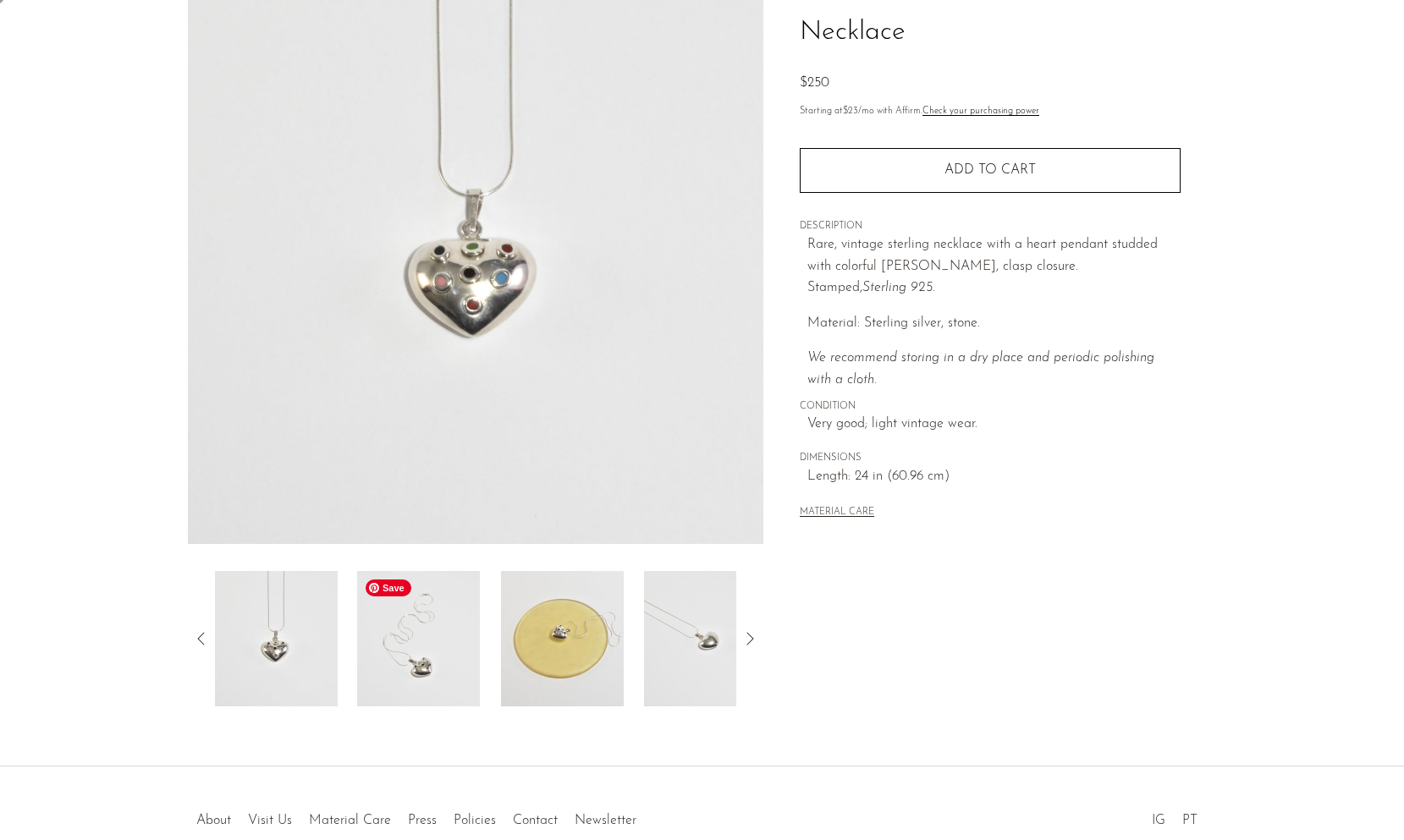
click at [466, 631] on img at bounding box center [418, 638] width 123 height 135
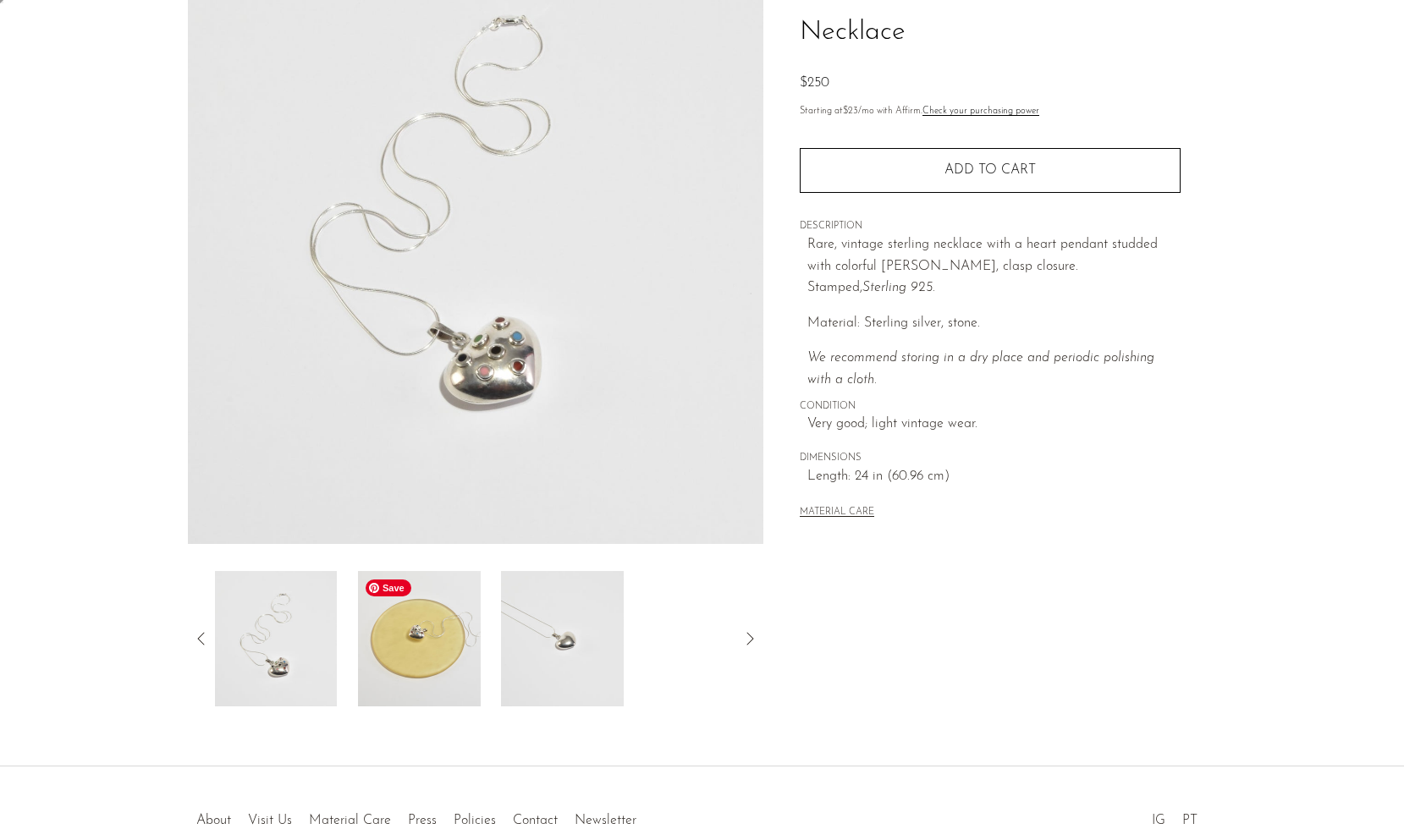
click at [466, 632] on img at bounding box center [419, 638] width 123 height 135
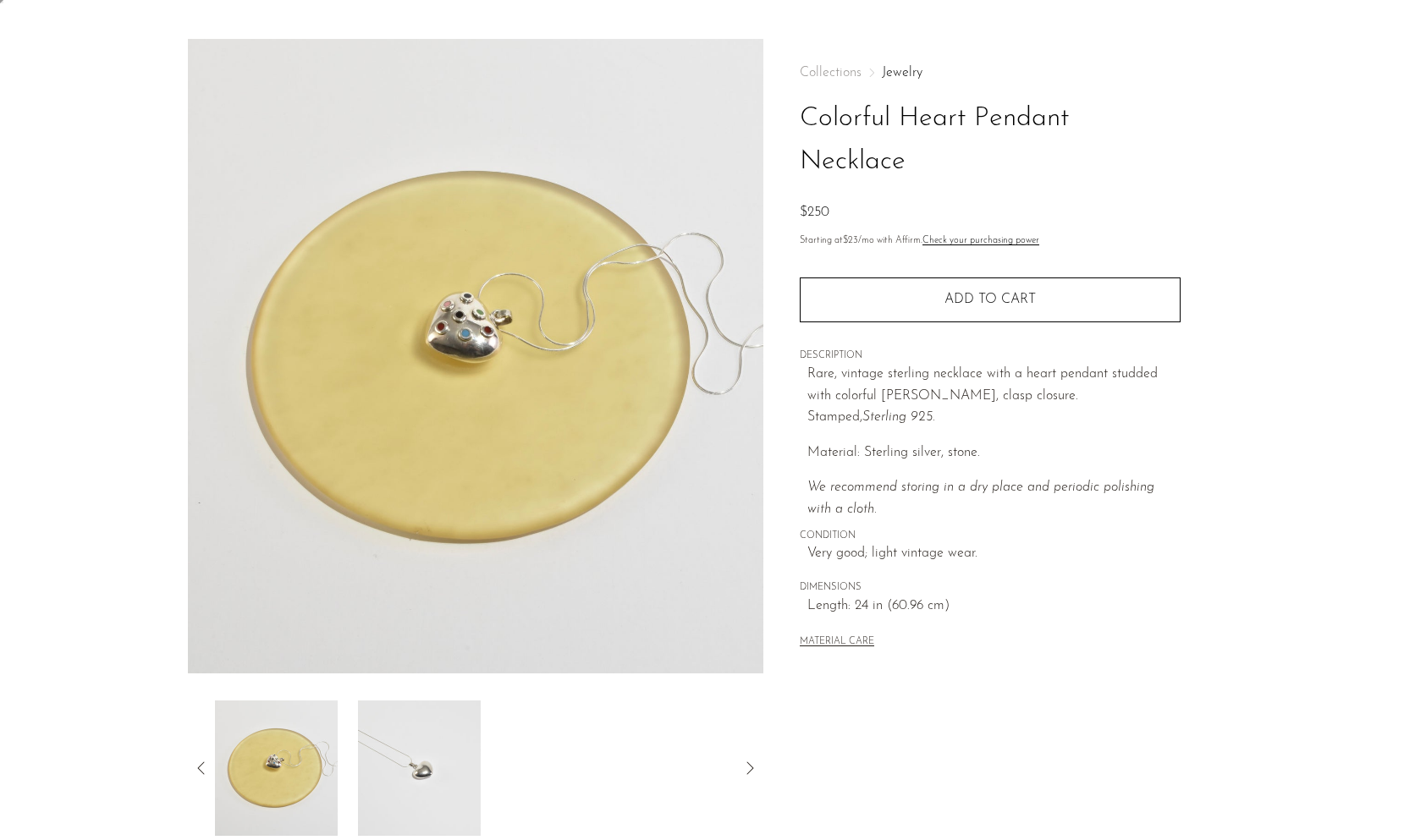
scroll to position [0, 0]
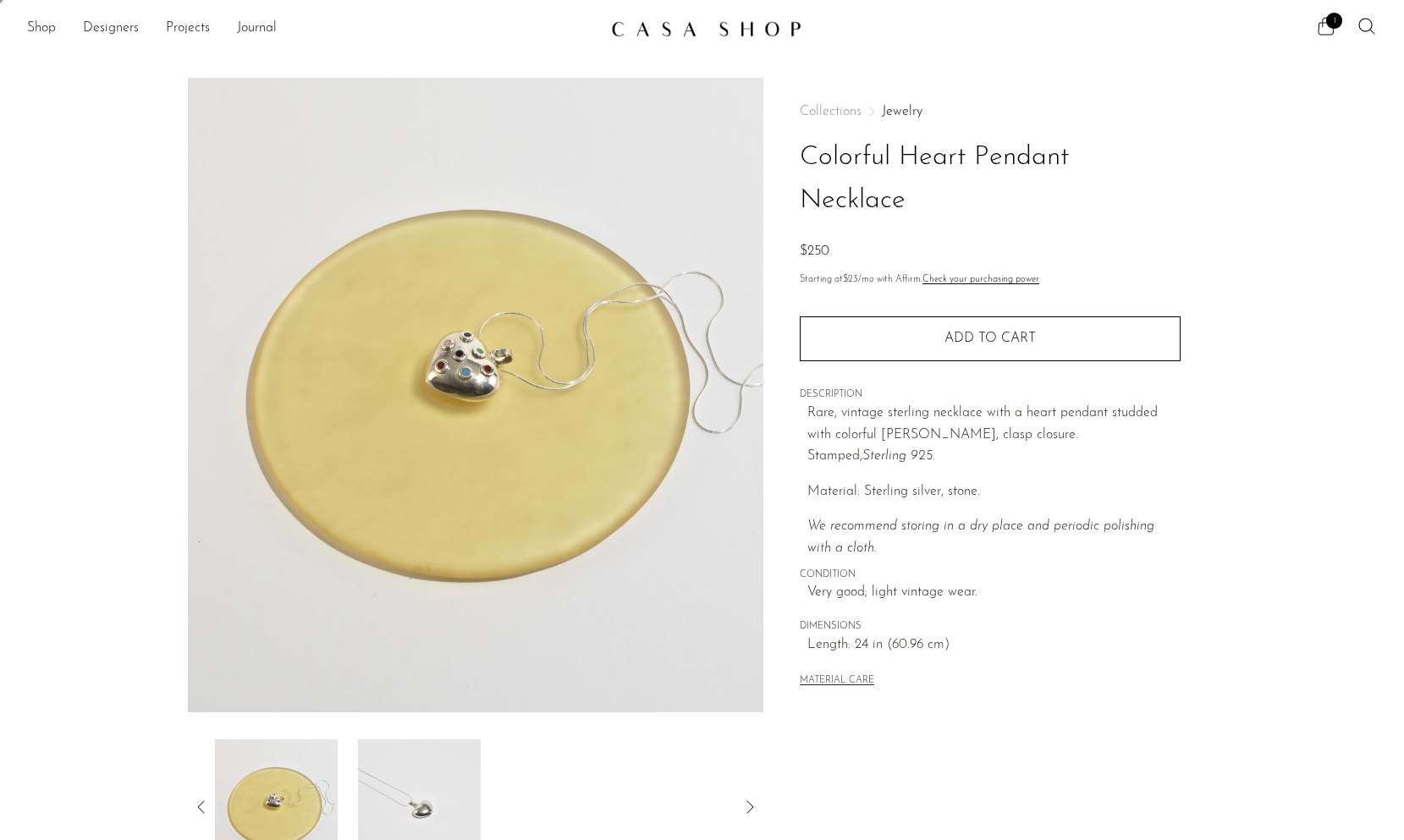
click at [1324, 18] on icon at bounding box center [1326, 26] width 20 height 20
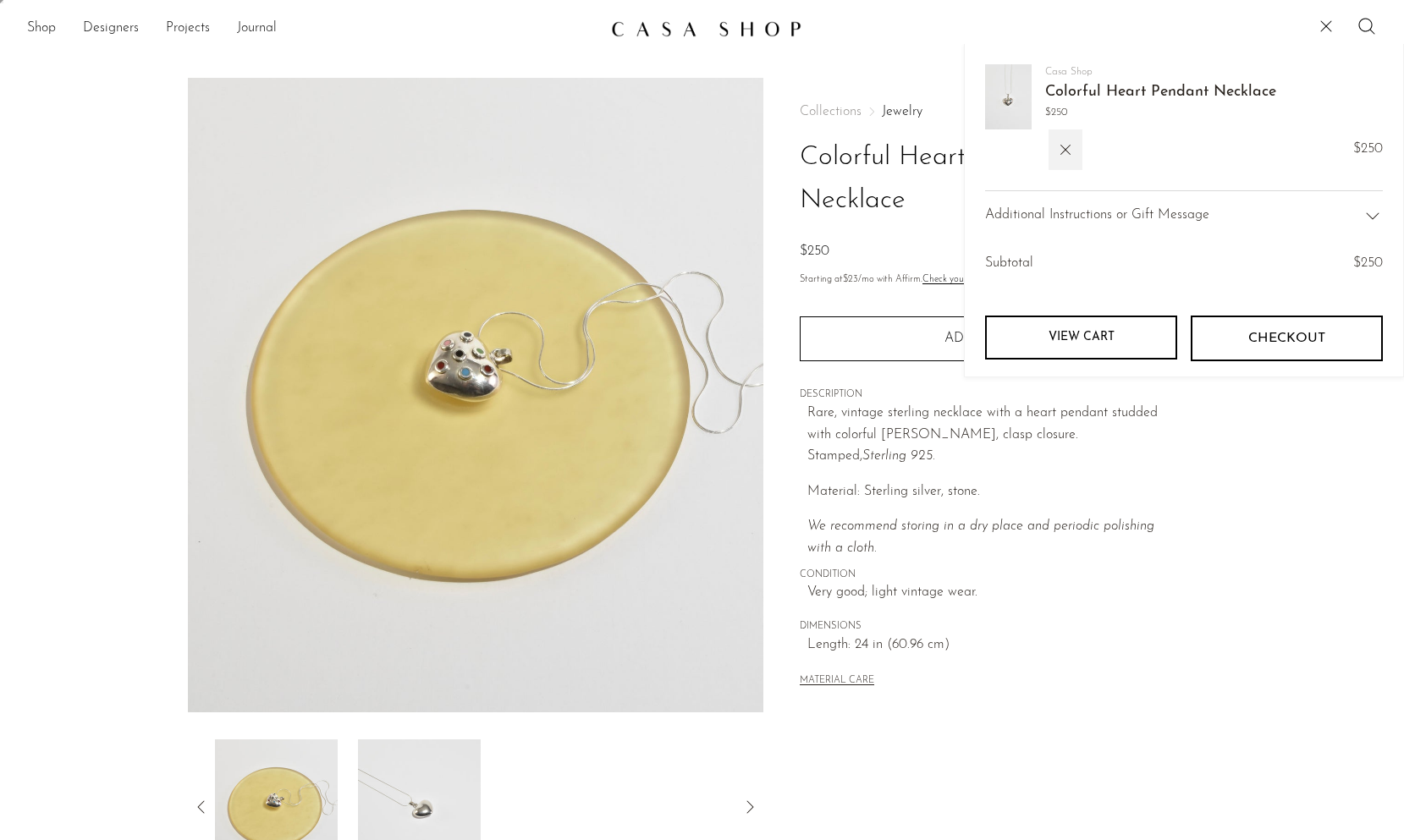
click at [846, 204] on h1 "Colorful Heart Pendant Necklace" at bounding box center [989, 179] width 381 height 86
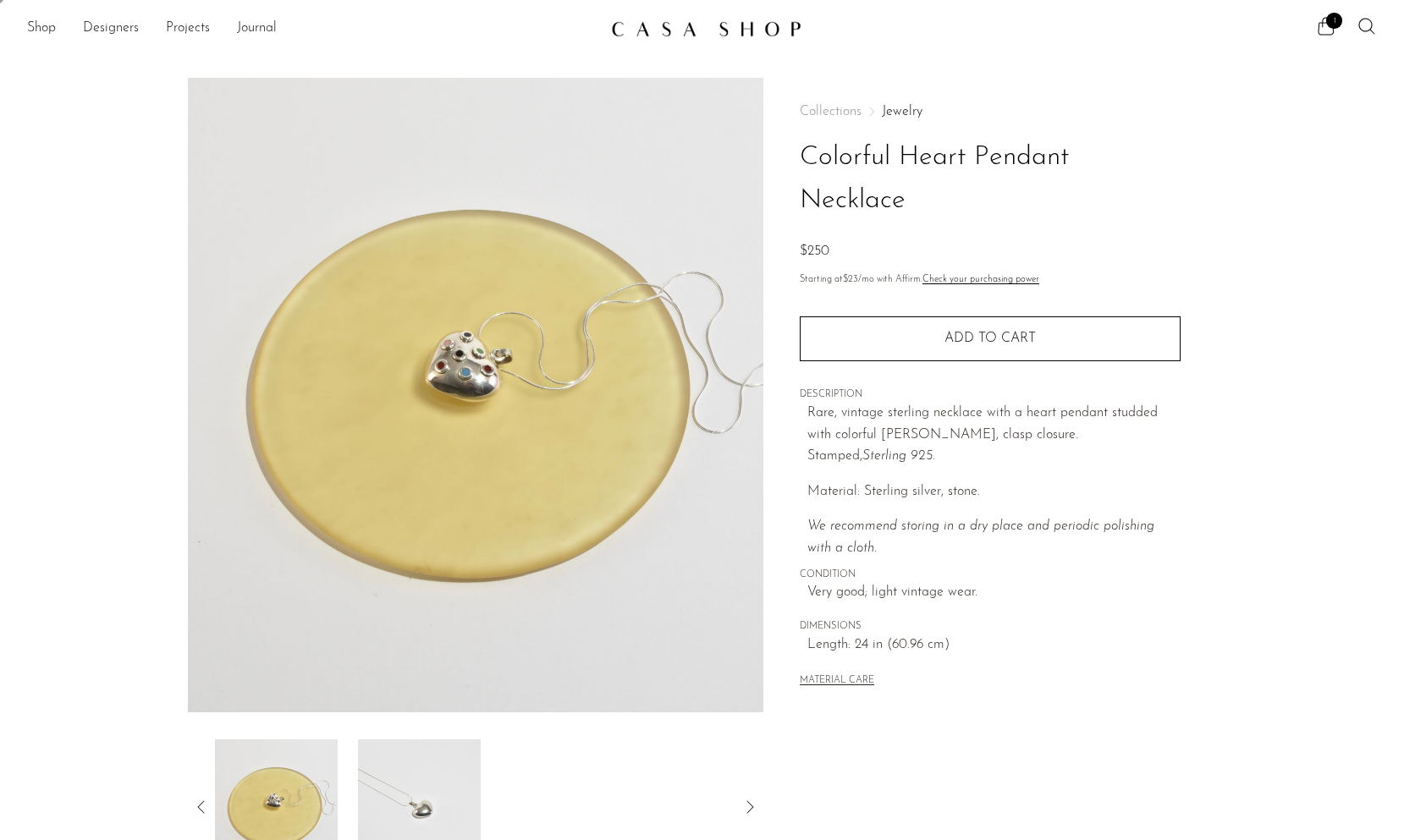
scroll to position [262, 0]
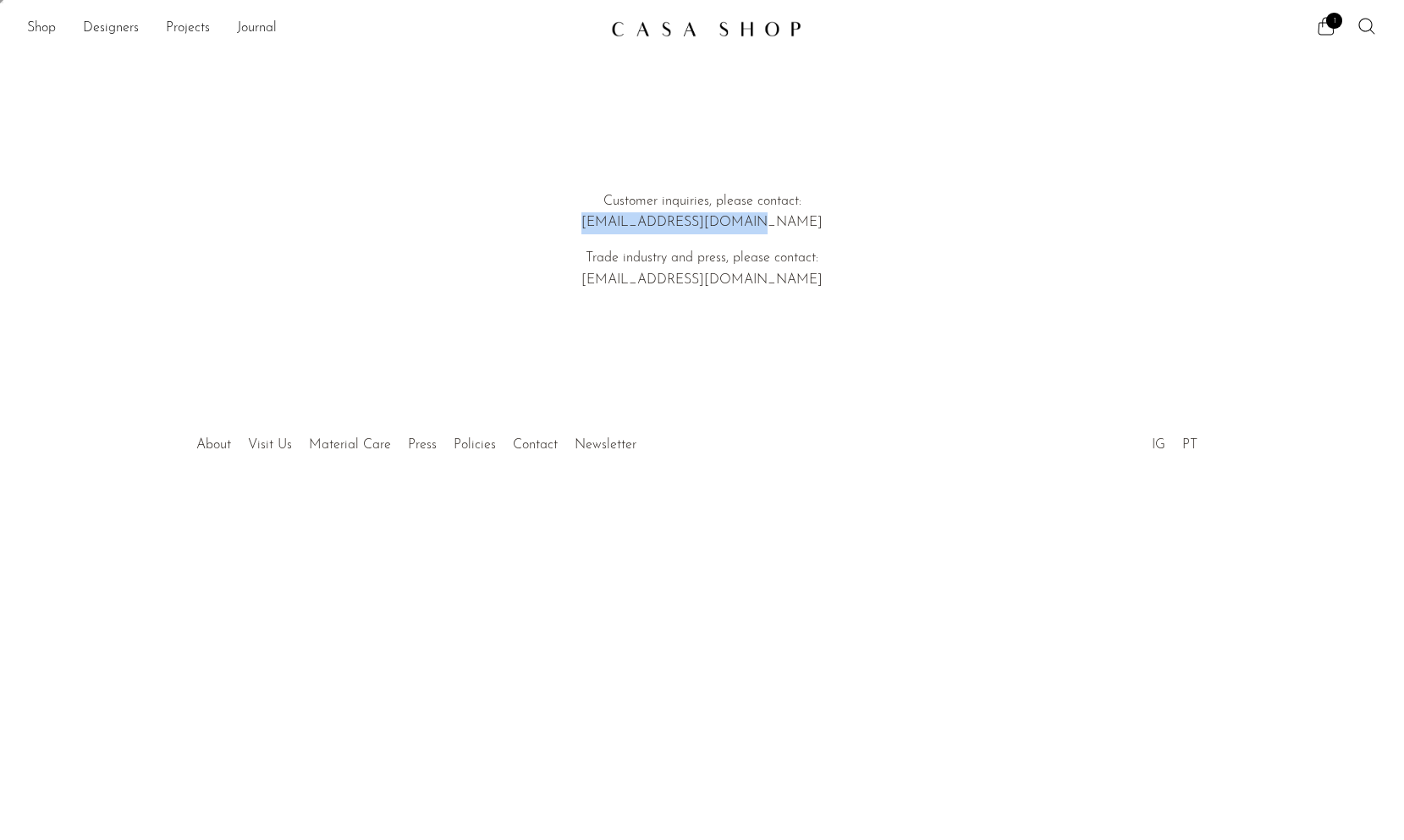
drag, startPoint x: 786, startPoint y: 222, endPoint x: 627, endPoint y: 222, distance: 159.0
click at [627, 222] on p "Customer inquiries, please contact: [EMAIL_ADDRESS][DOMAIN_NAME]" at bounding box center [702, 212] width 484 height 43
copy p "[EMAIL_ADDRESS][DOMAIN_NAME]"
